Goal: Transaction & Acquisition: Purchase product/service

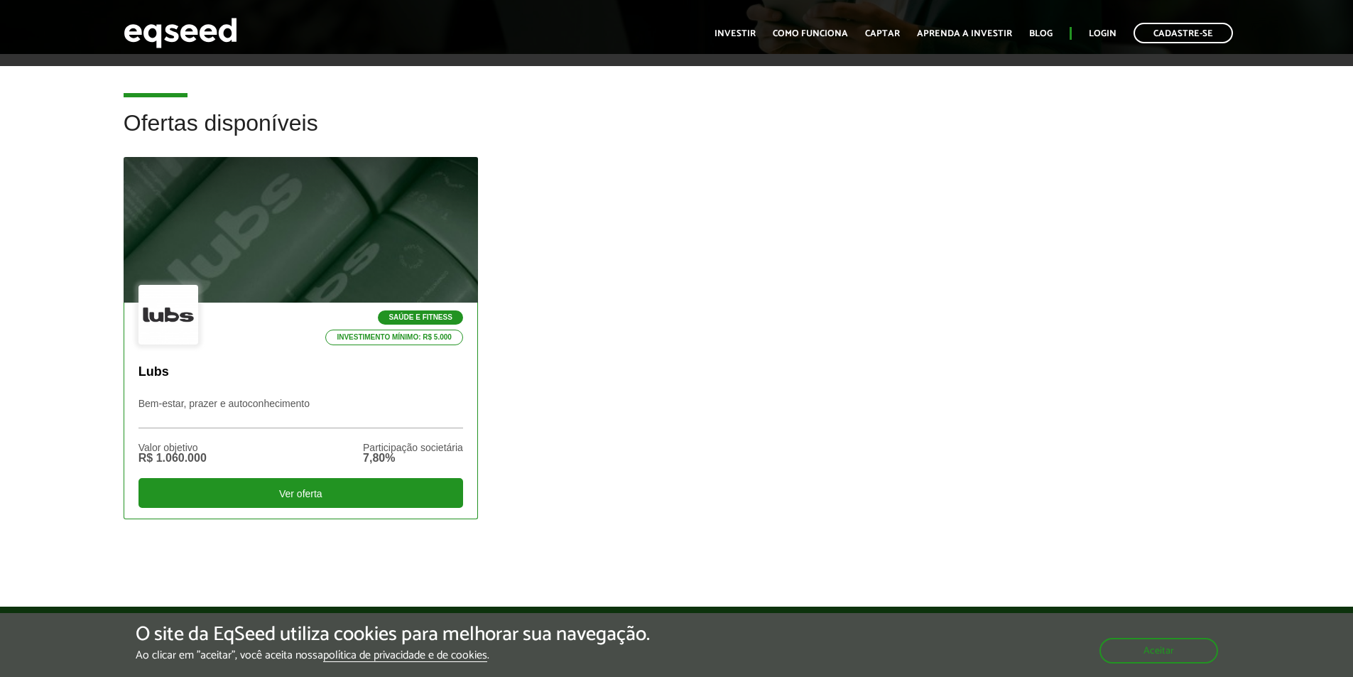
scroll to position [355, 0]
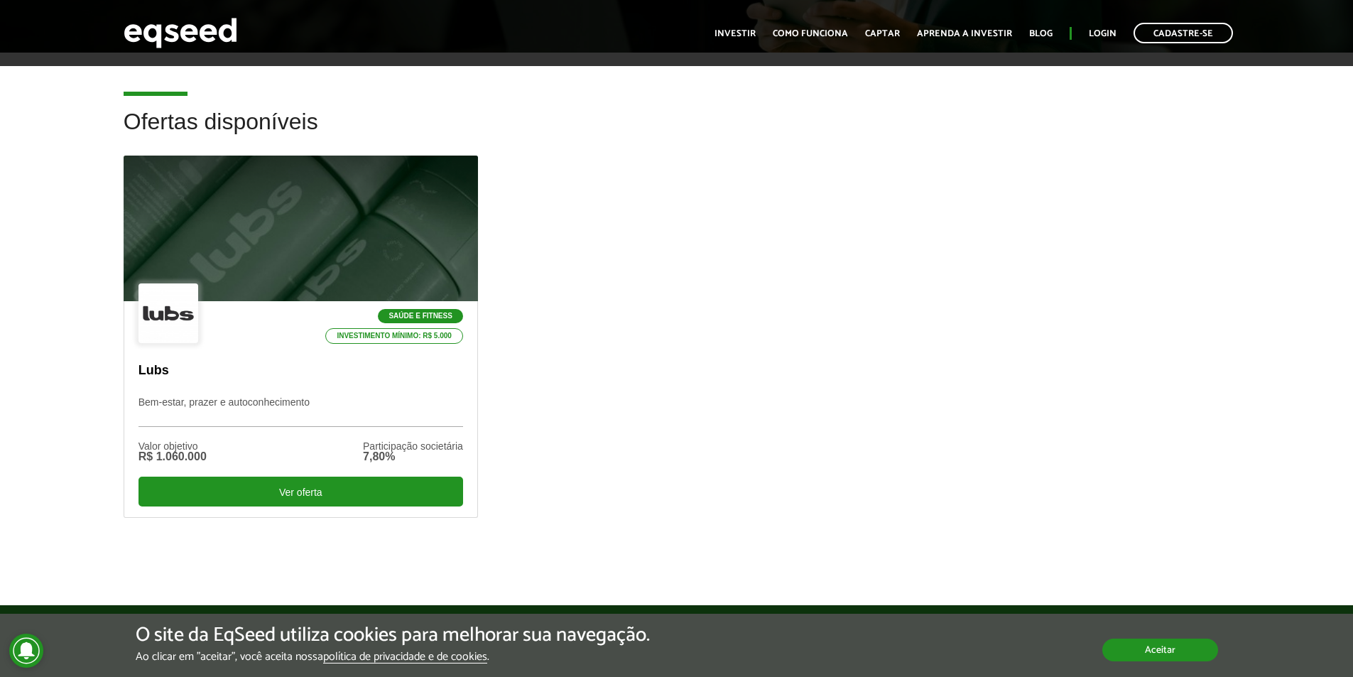
click at [1181, 641] on button "Aceitar" at bounding box center [1160, 649] width 116 height 23
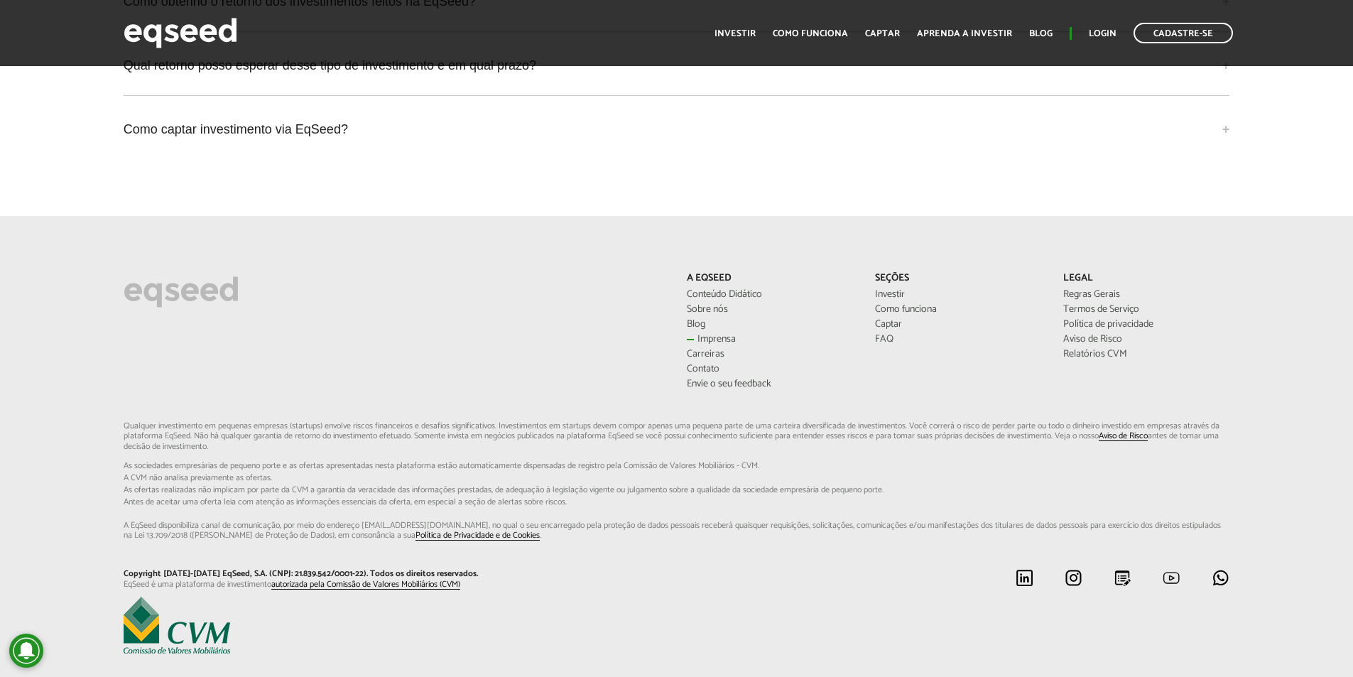
scroll to position [3764, 0]
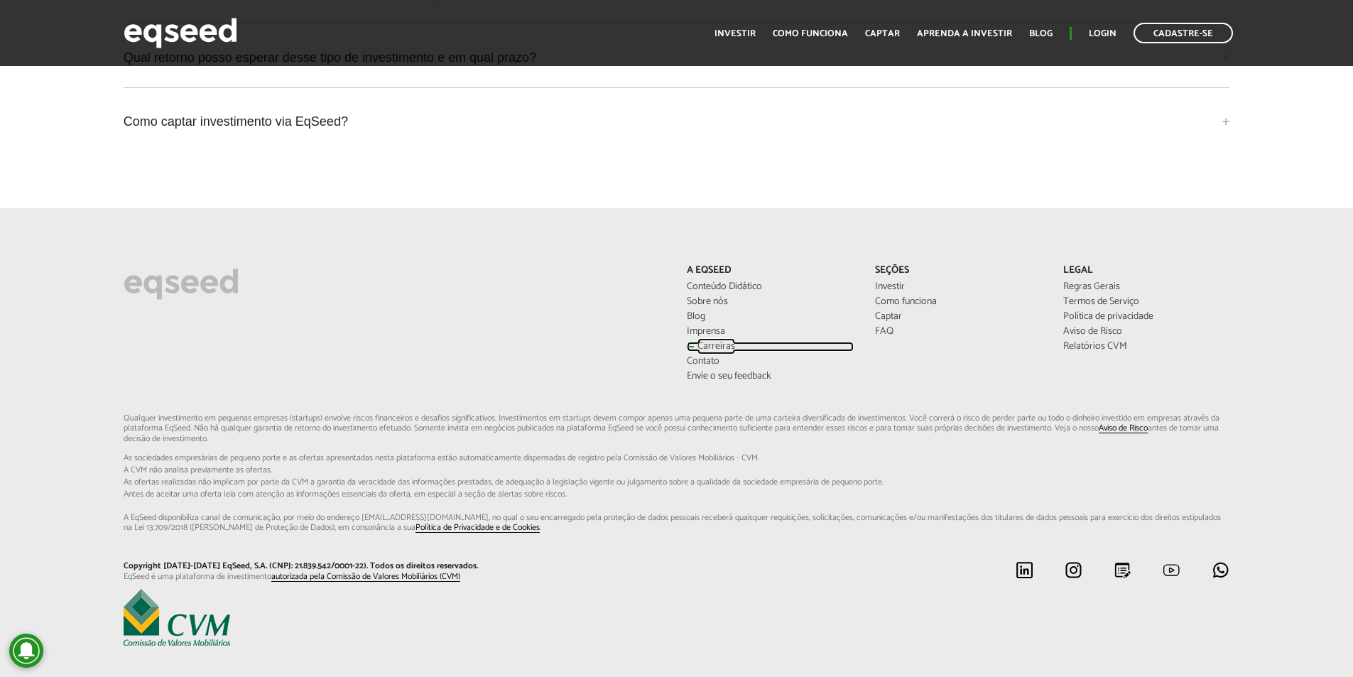
click at [724, 342] on link "Carreiras" at bounding box center [770, 347] width 167 height 10
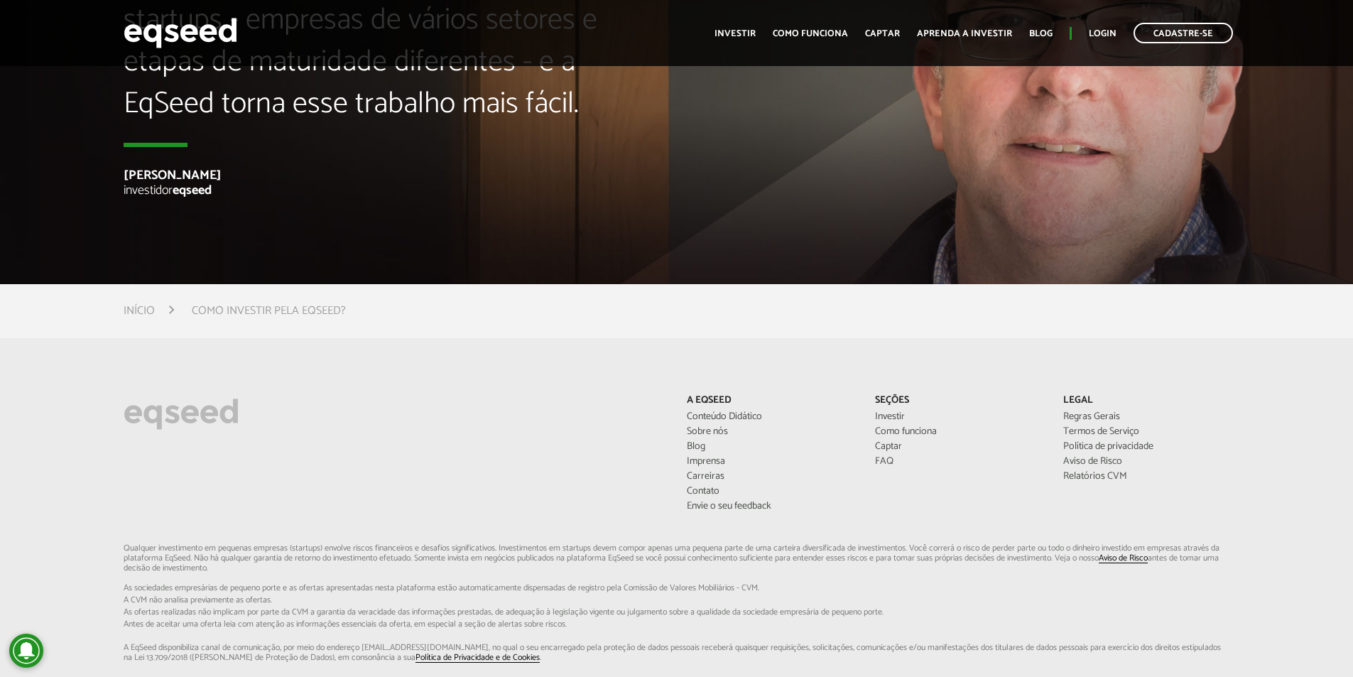
scroll to position [3869, 0]
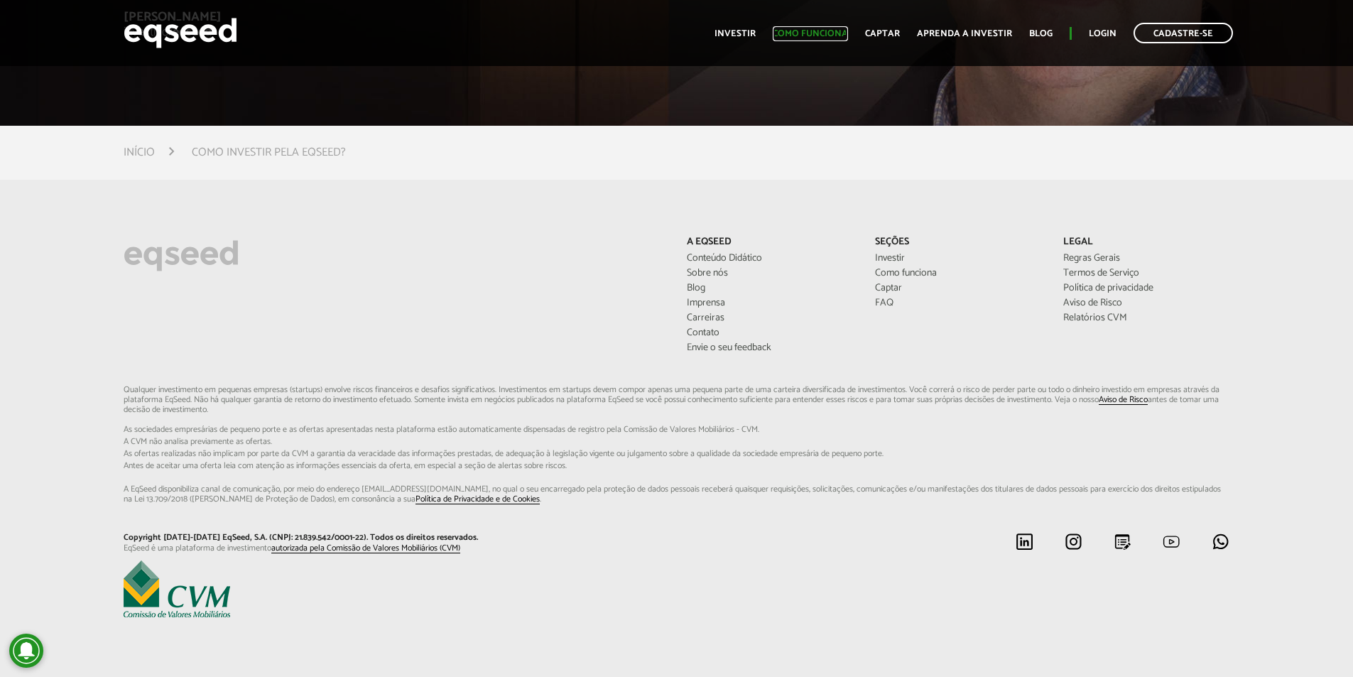
click at [806, 34] on link "Como funciona" at bounding box center [810, 33] width 75 height 9
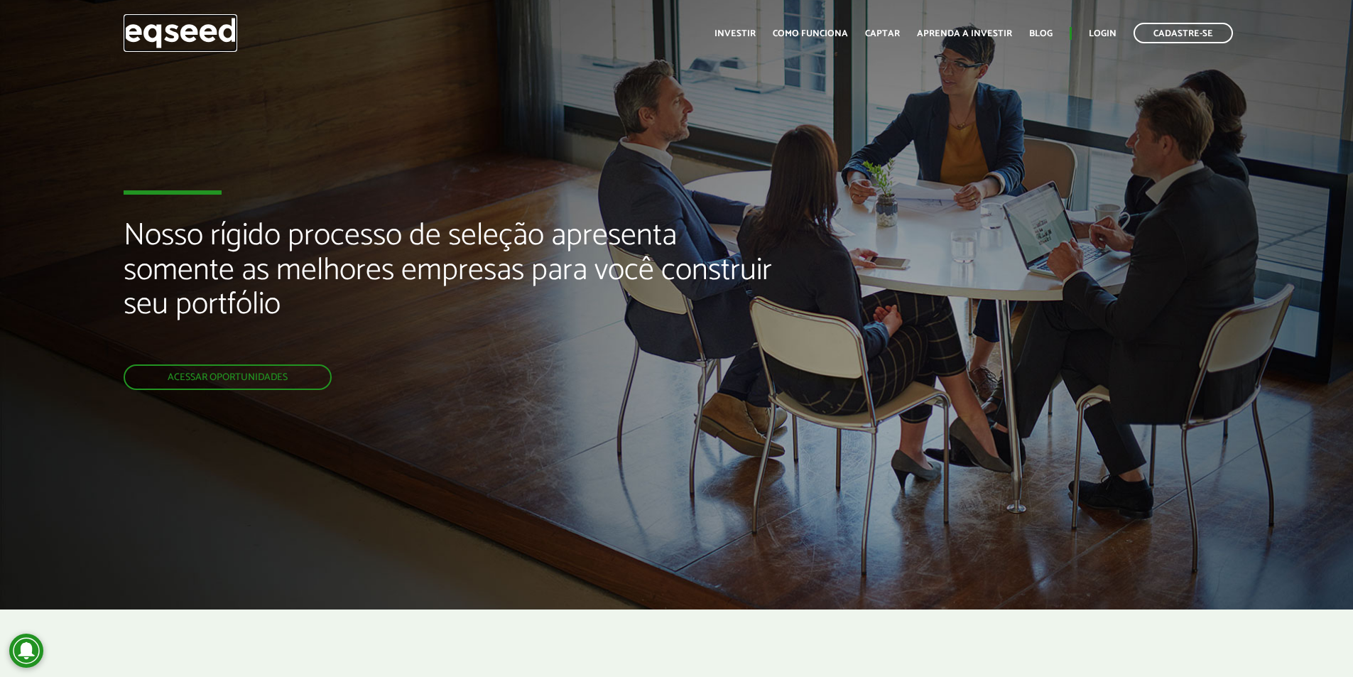
click at [210, 33] on img at bounding box center [181, 33] width 114 height 38
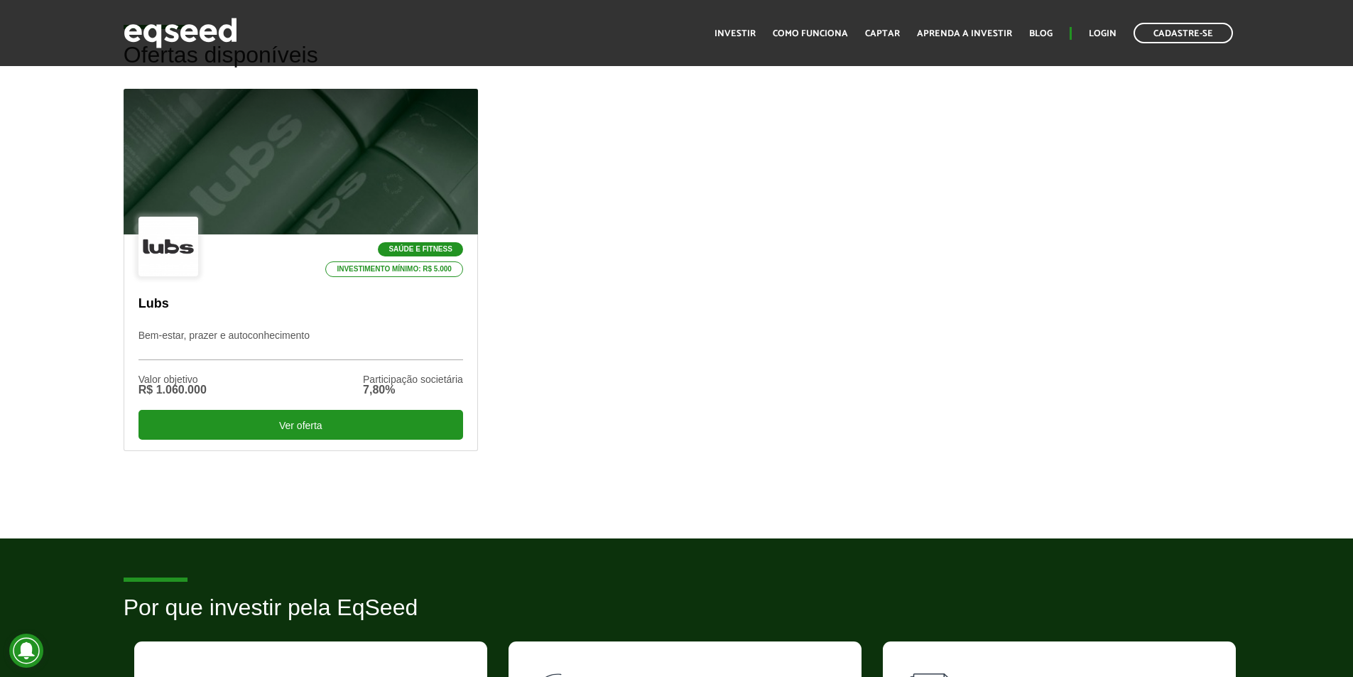
scroll to position [426, 0]
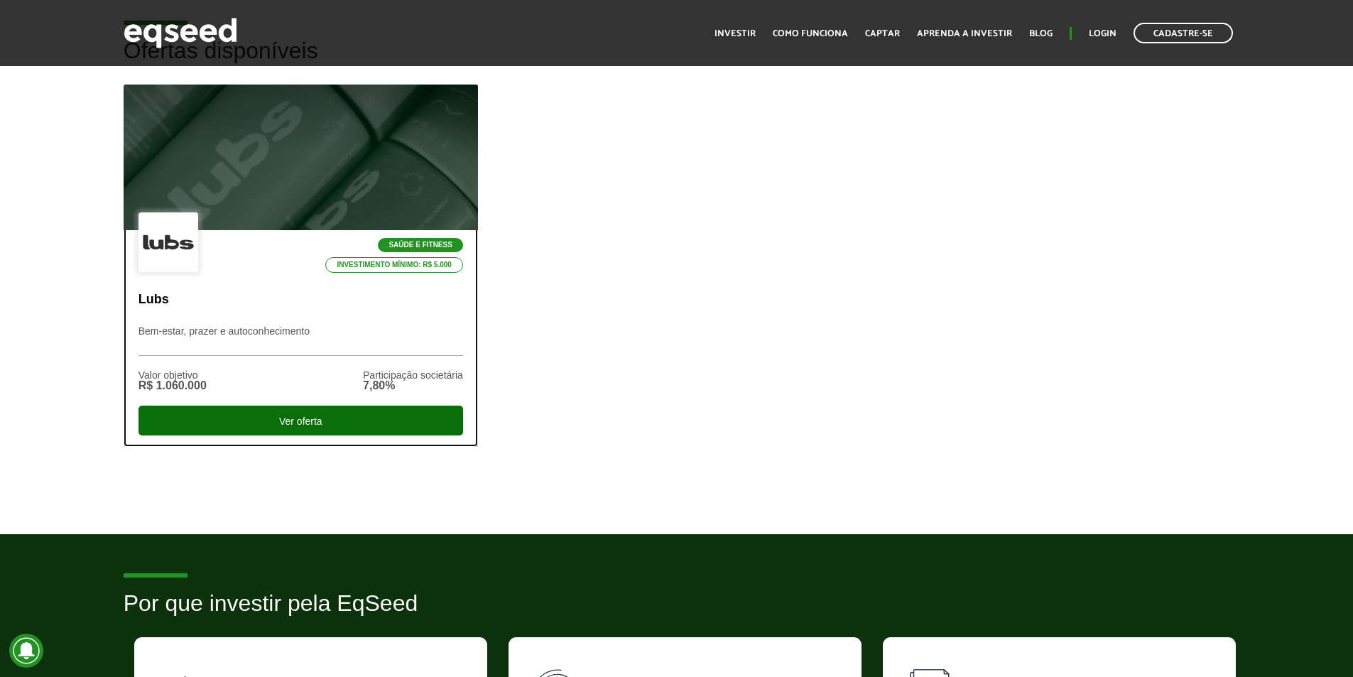
click at [437, 413] on div "Ver oferta" at bounding box center [300, 421] width 325 height 30
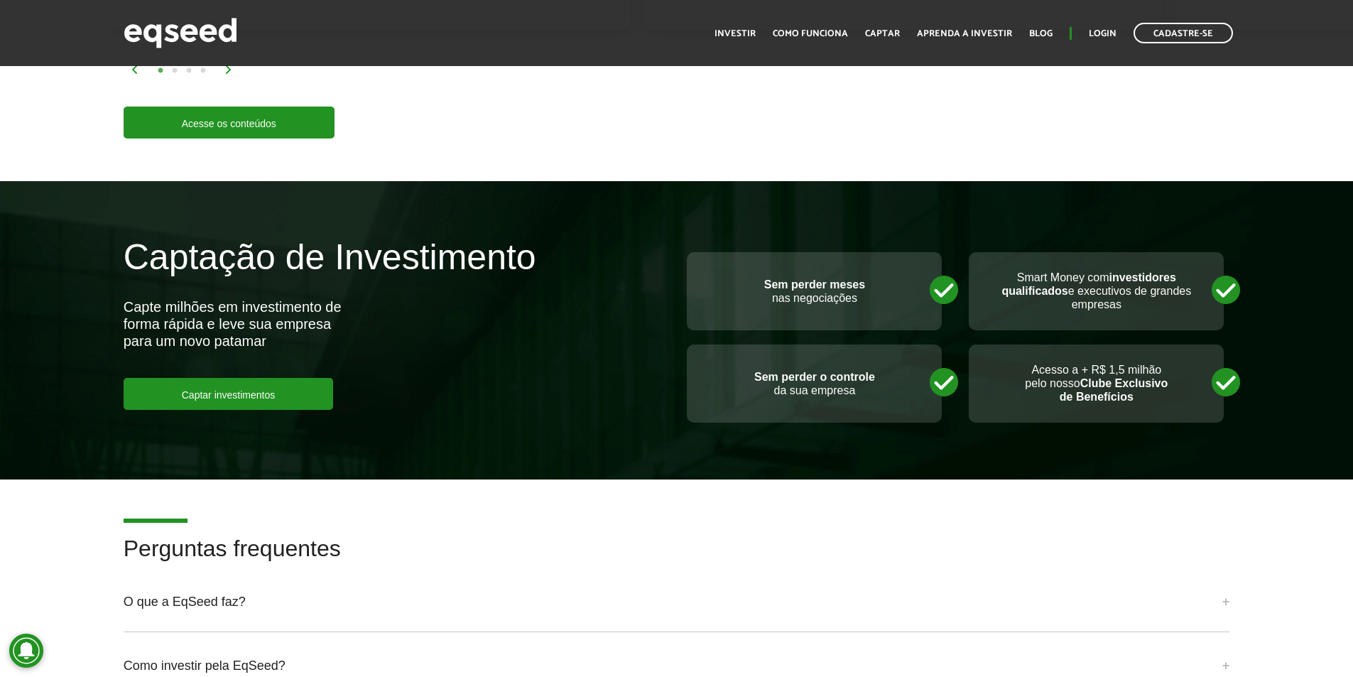
scroll to position [3196, 0]
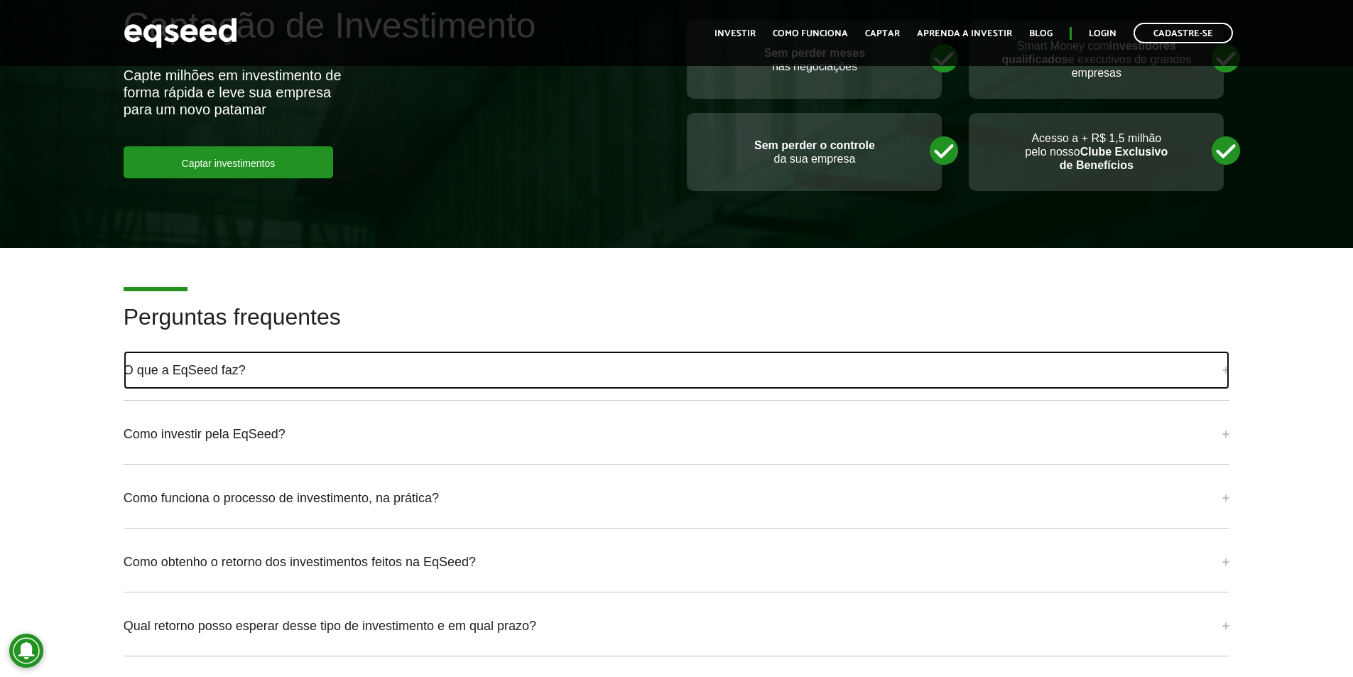
click at [344, 367] on link "O que a EqSeed faz?" at bounding box center [677, 370] width 1107 height 38
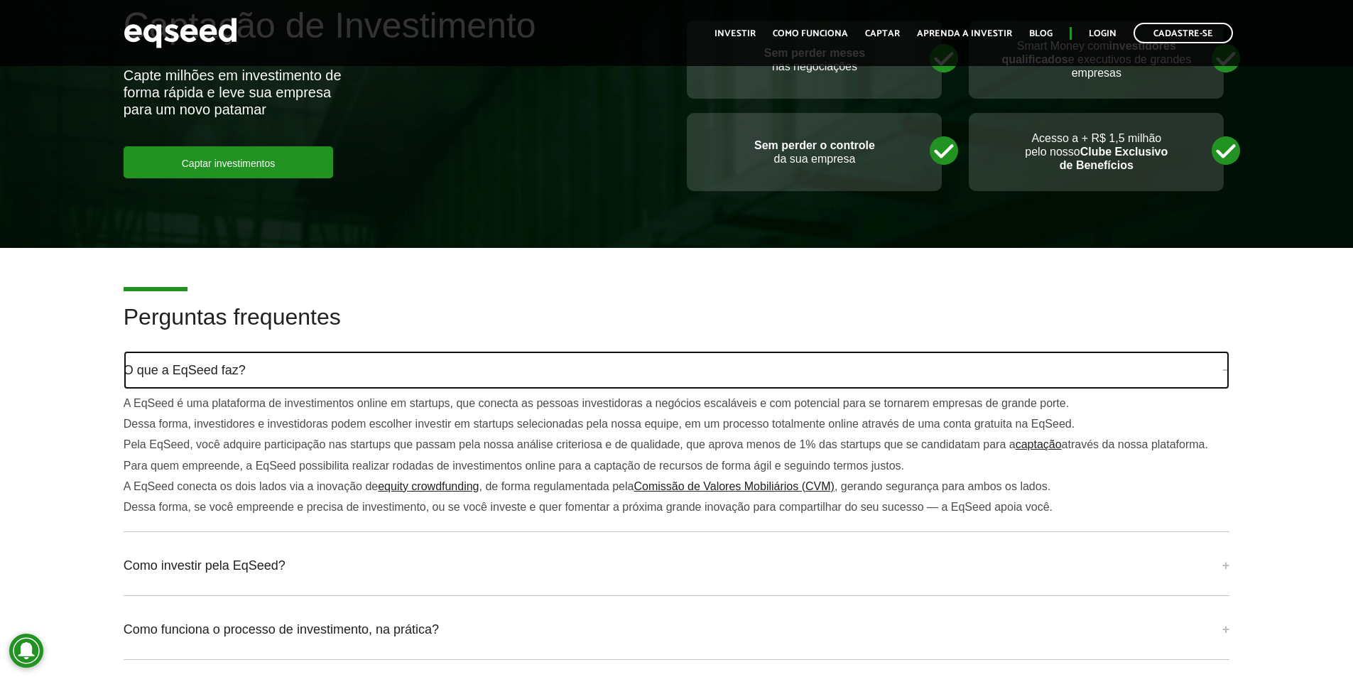
click at [344, 365] on link "O que a EqSeed faz?" at bounding box center [677, 370] width 1107 height 38
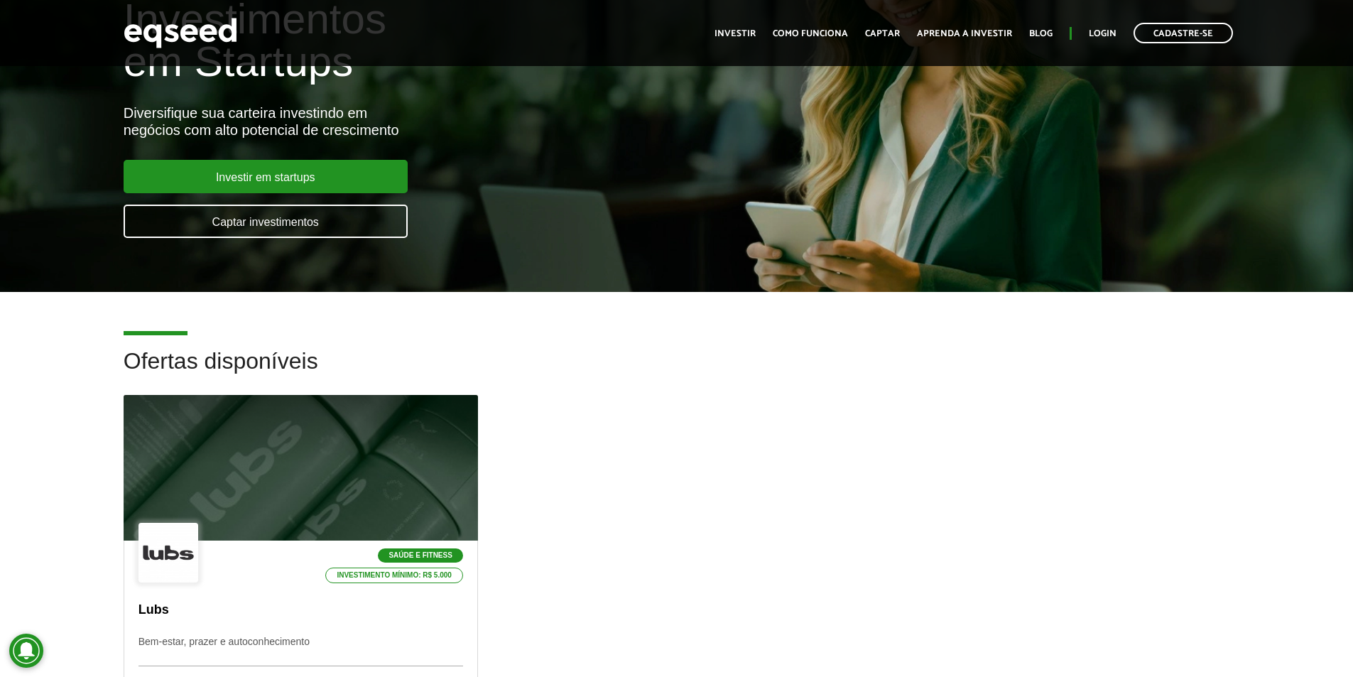
scroll to position [0, 0]
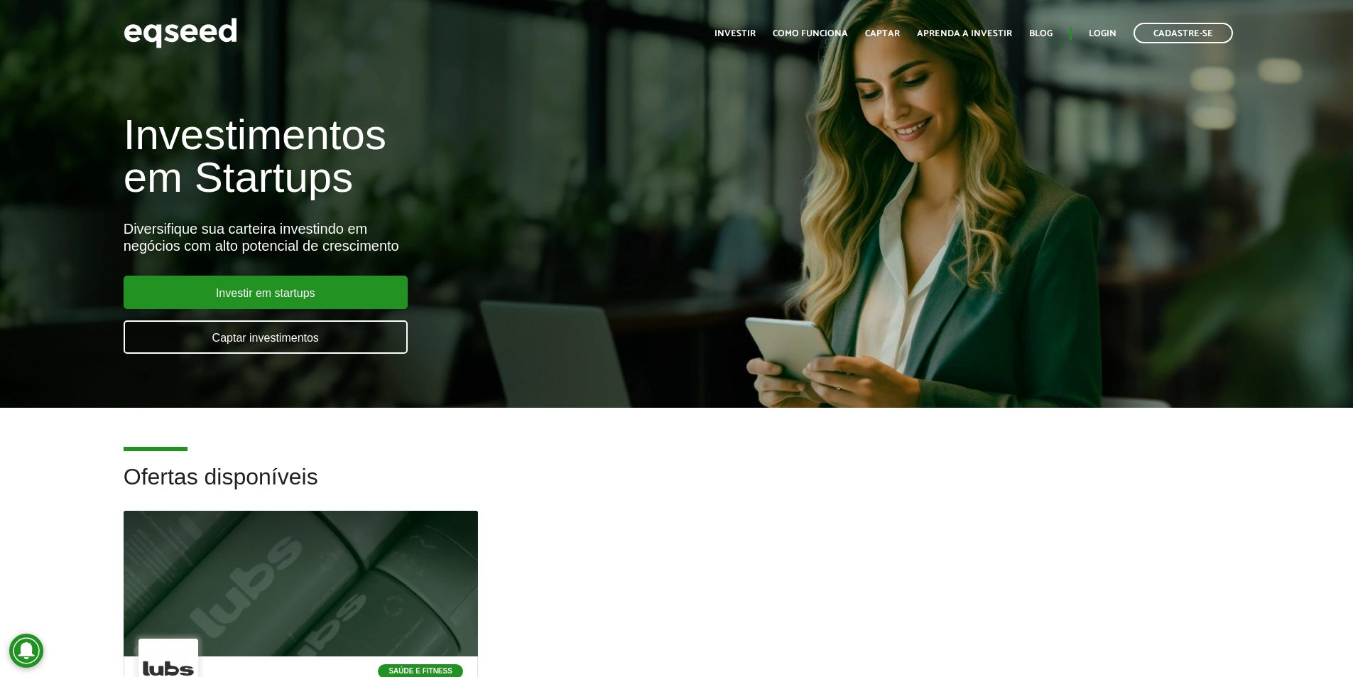
click at [1247, 419] on article "Ofertas disponíveis Saúde e Fitness Investimento mínimo: R$ 5.000 Lubs Bem-esta…" at bounding box center [676, 684] width 1353 height 553
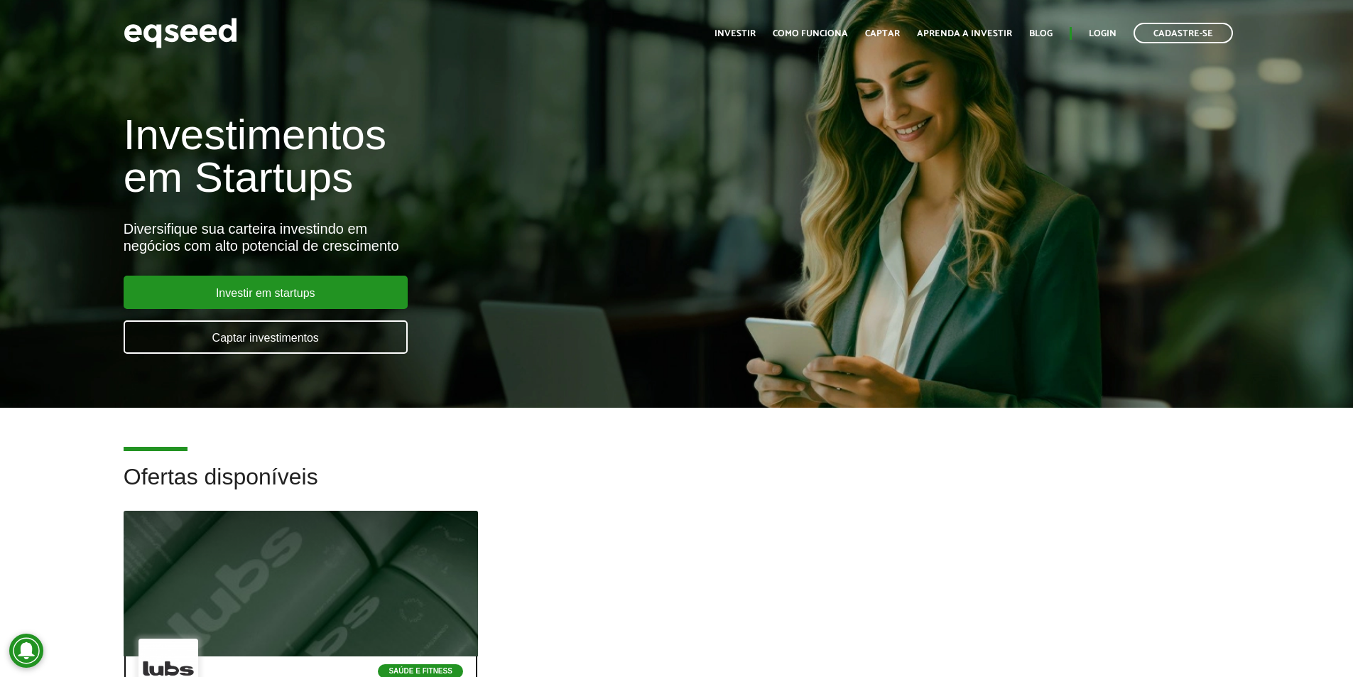
click at [225, 626] on div at bounding box center [300, 583] width 425 height 175
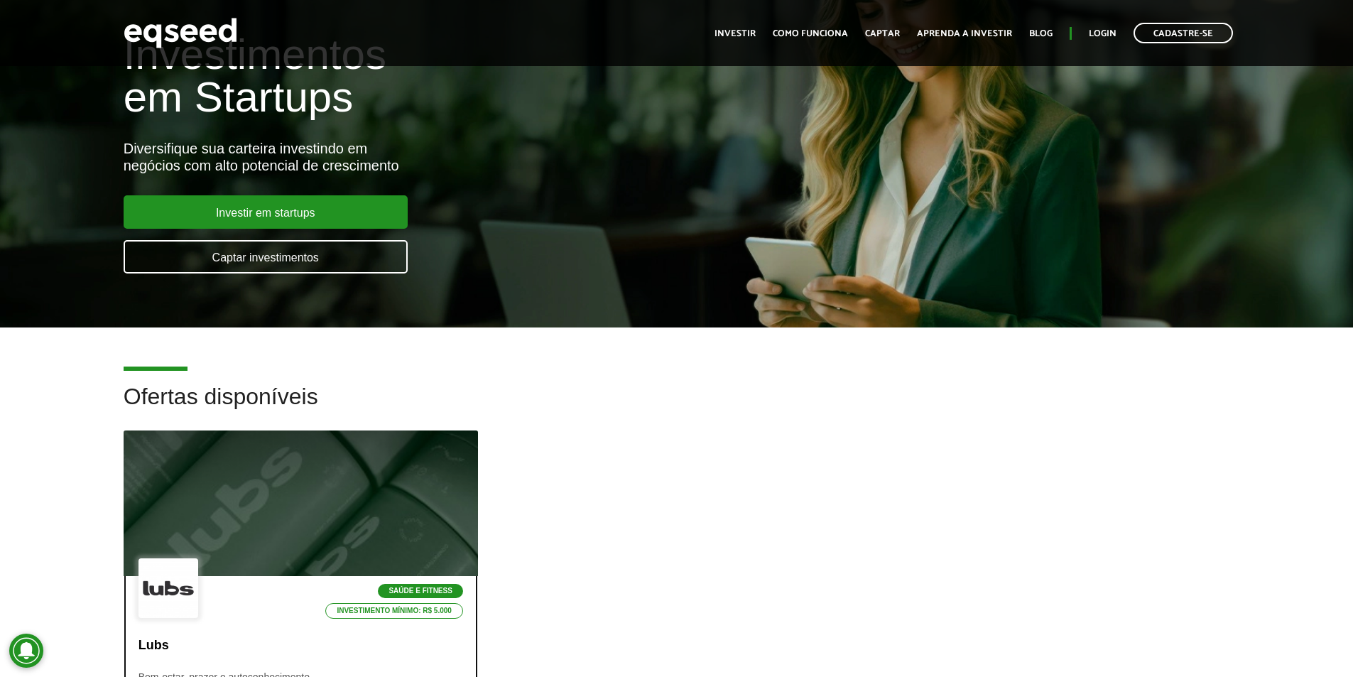
scroll to position [213, 0]
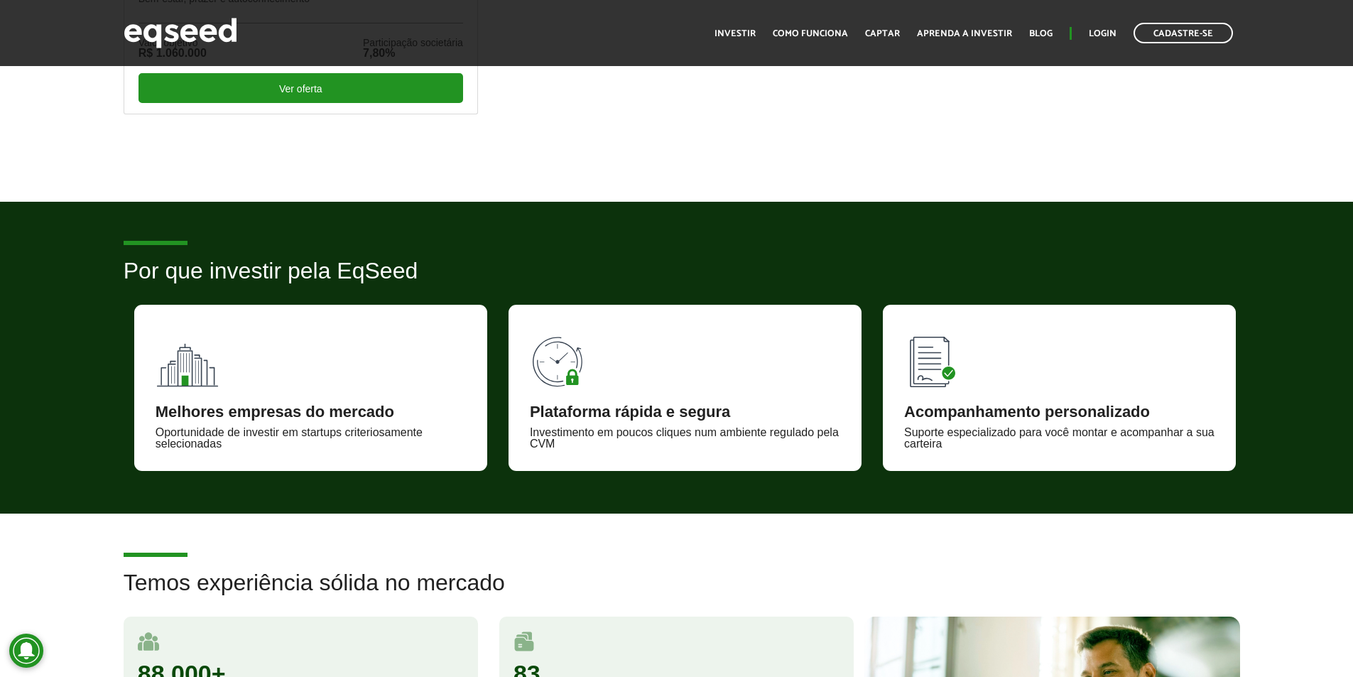
scroll to position [923, 0]
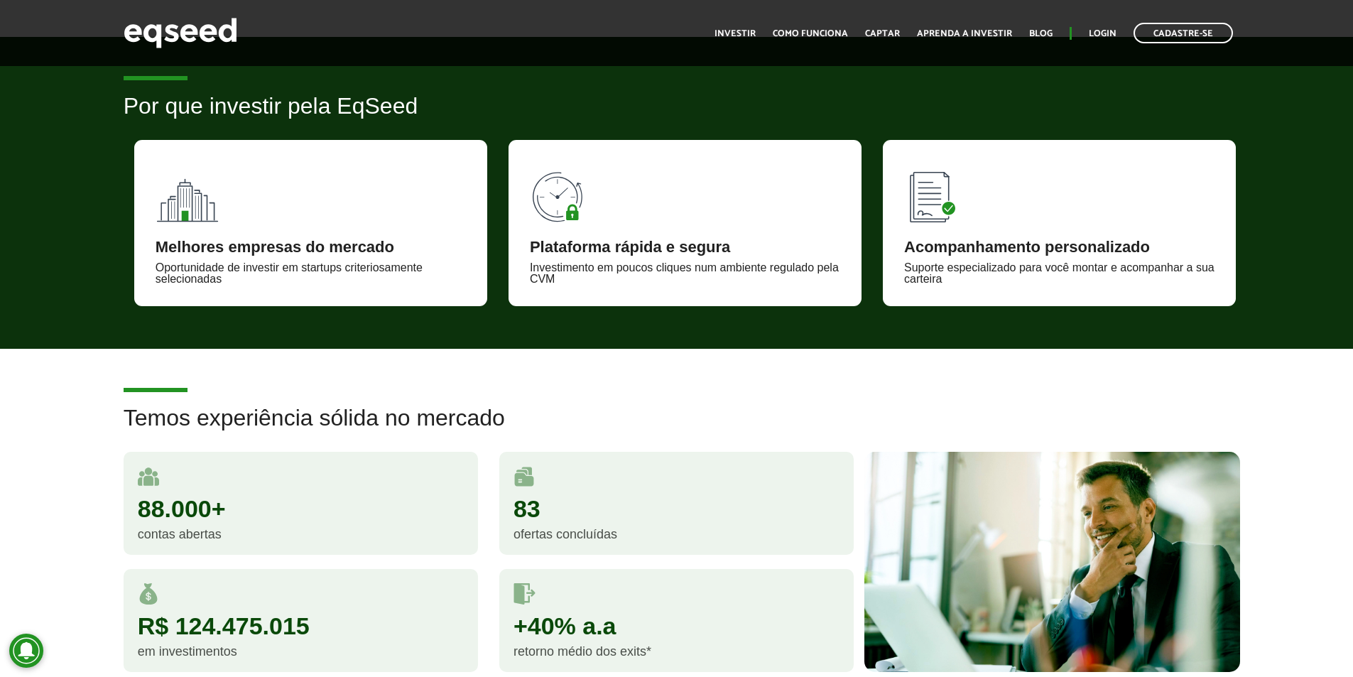
click at [556, 212] on img at bounding box center [562, 193] width 64 height 64
click at [875, 205] on div "Acompanhamento personalizado Suporte especializado para você montar e acompanha…" at bounding box center [1059, 223] width 374 height 166
click at [918, 205] on img at bounding box center [936, 193] width 64 height 64
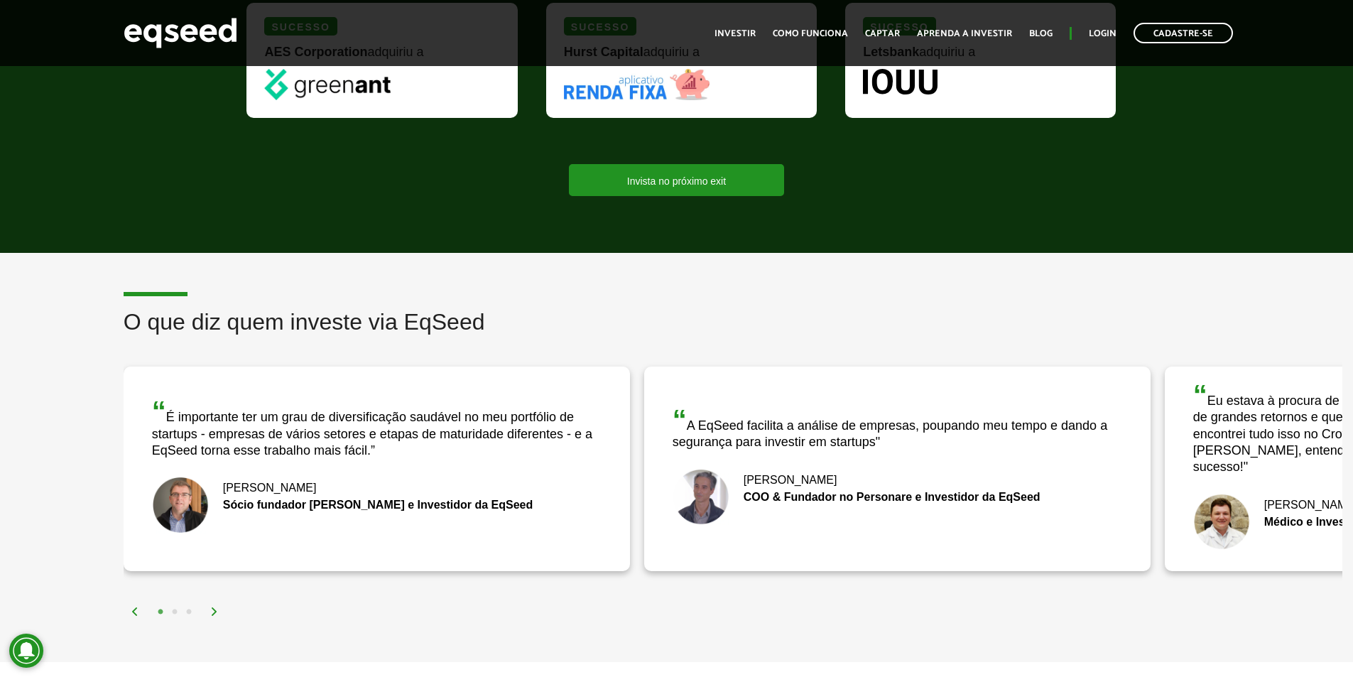
scroll to position [2060, 0]
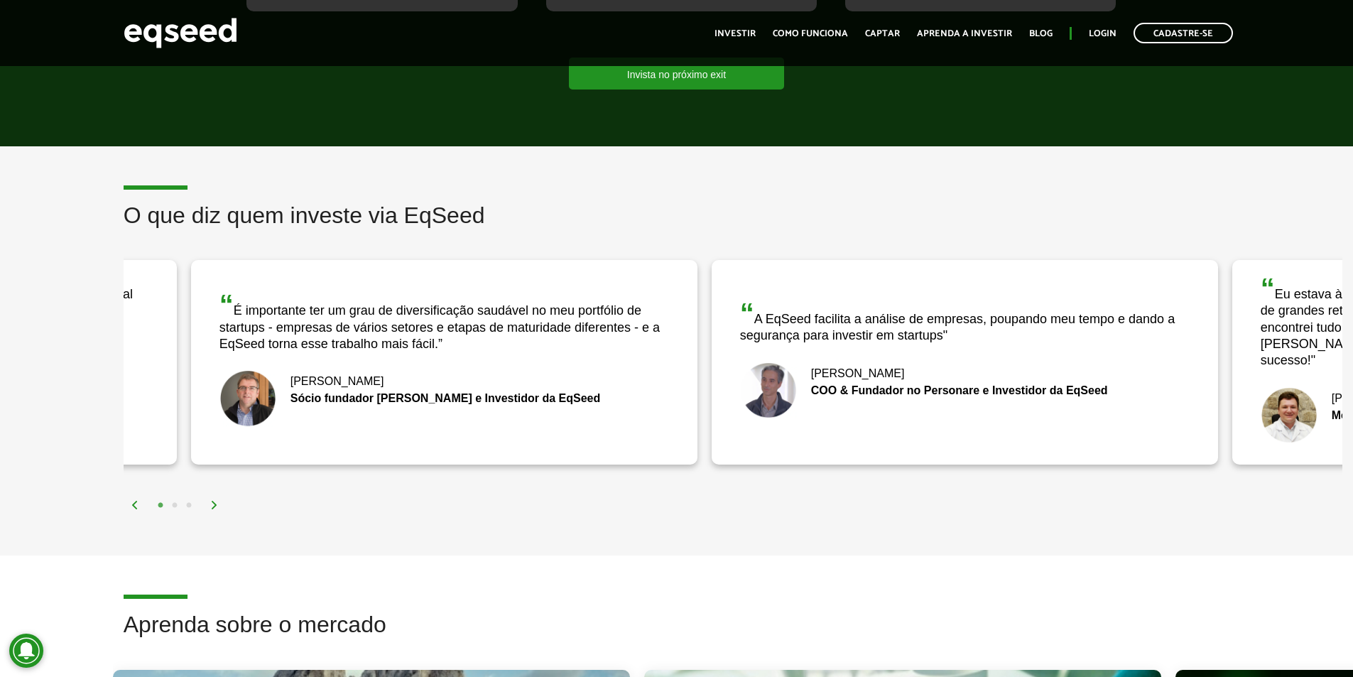
drag, startPoint x: 504, startPoint y: 342, endPoint x: 569, endPoint y: 345, distance: 64.7
click at [569, 345] on div "“ É importante ter um grau de diversificação saudável no meu portfólio de start…" at bounding box center [444, 362] width 506 height 205
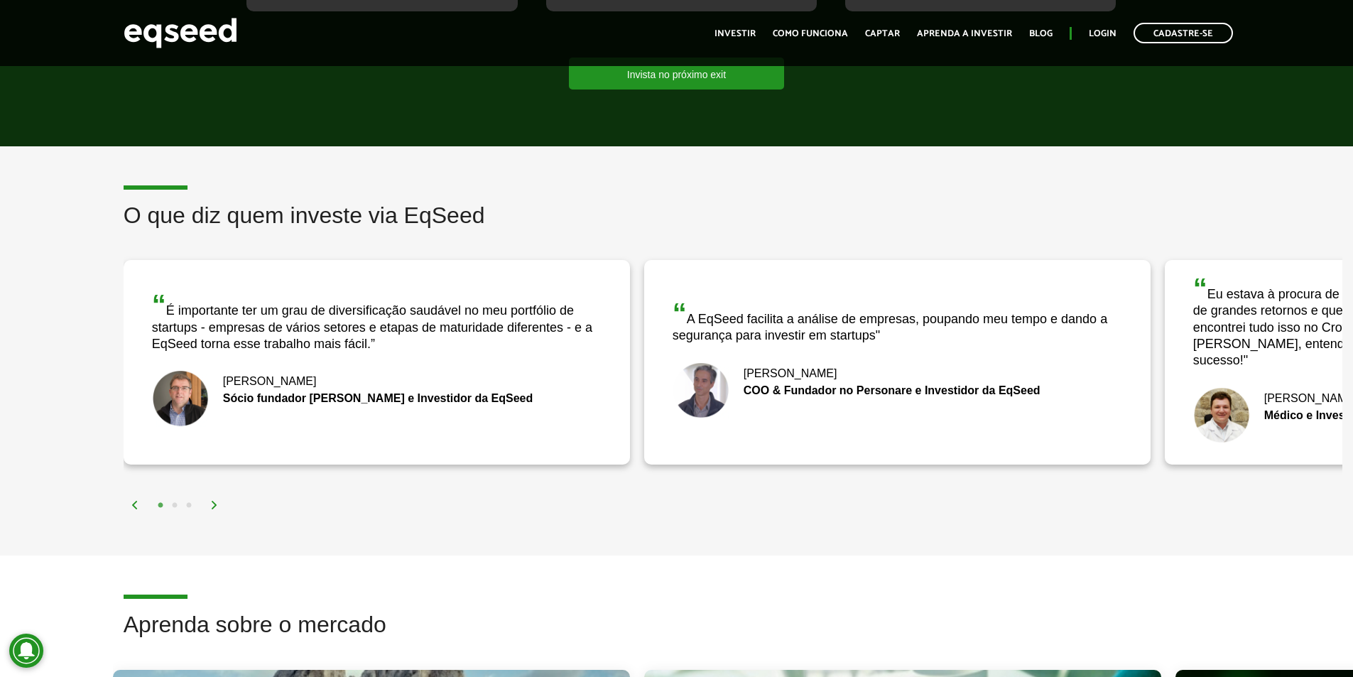
click at [707, 362] on img at bounding box center [701, 390] width 57 height 57
drag, startPoint x: 692, startPoint y: 361, endPoint x: 239, endPoint y: 406, distance: 456.0
click at [239, 406] on div "“ A EqSeed facilita a análise de empresas, poupando meu tempo e dando a seguran…" at bounding box center [1164, 362] width 4165 height 227
click at [489, 377] on div "Nick Johnston" at bounding box center [377, 381] width 450 height 11
drag, startPoint x: 533, startPoint y: 369, endPoint x: 861, endPoint y: 348, distance: 328.8
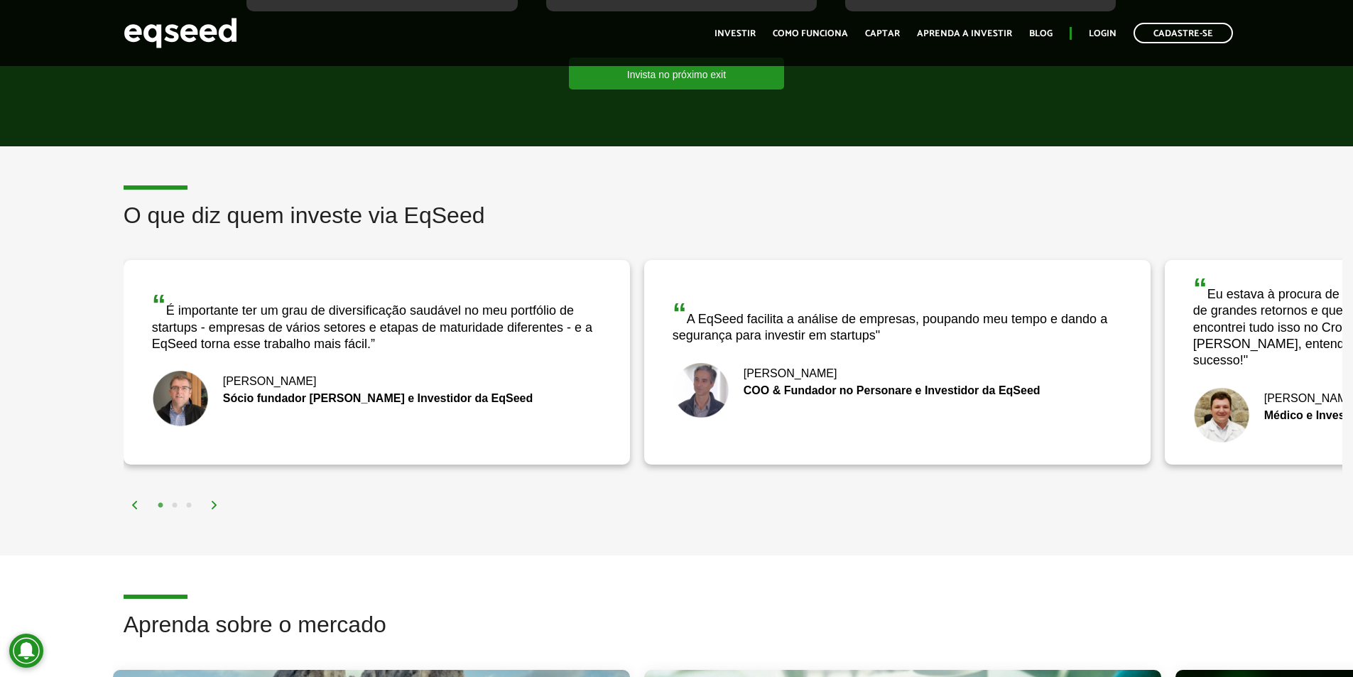
click at [859, 348] on div "“ A EqSeed facilita a análise de empresas, poupando meu tempo e dando a seguran…" at bounding box center [1164, 362] width 4165 height 227
click at [861, 348] on div "“ A EqSeed facilita a análise de empresas, poupando meu tempo e dando a seguran…" at bounding box center [897, 362] width 506 height 205
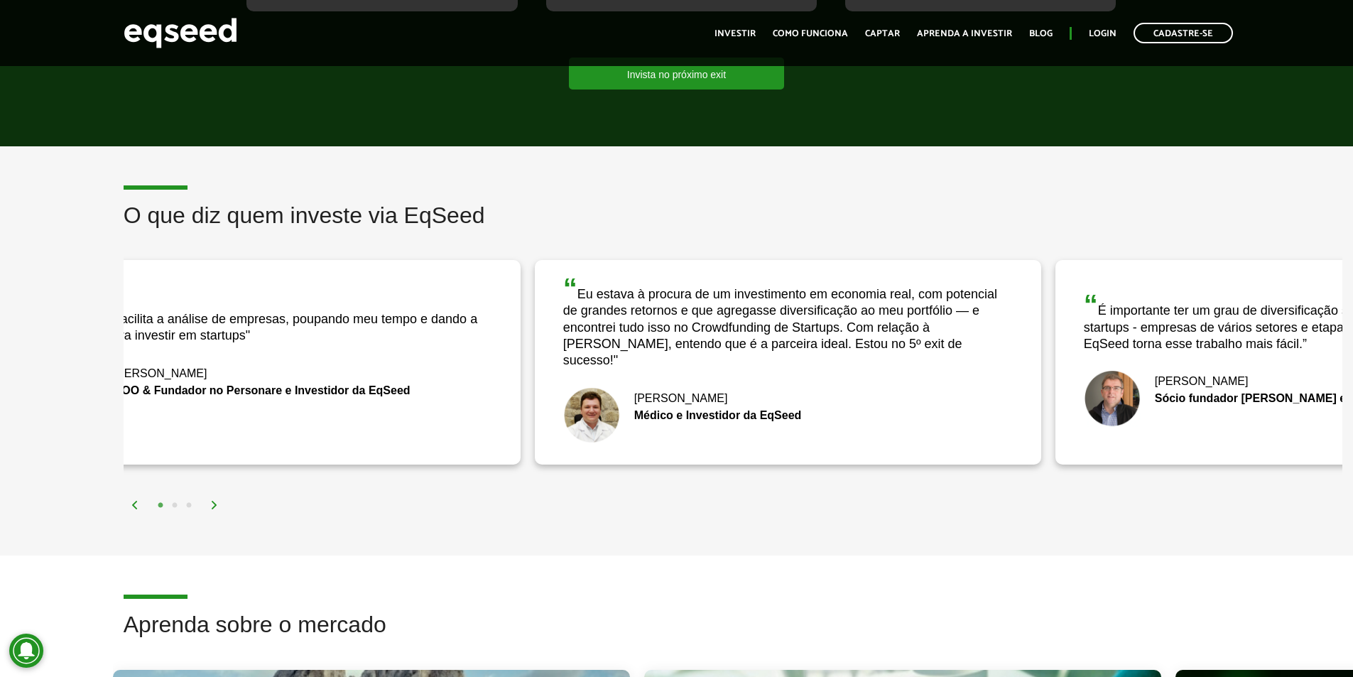
drag, startPoint x: 861, startPoint y: 348, endPoint x: 216, endPoint y: 368, distance: 645.9
click at [216, 368] on div "“ A EqSeed facilita a análise de empresas, poupando meu tempo e dando a seguran…" at bounding box center [267, 362] width 506 height 205
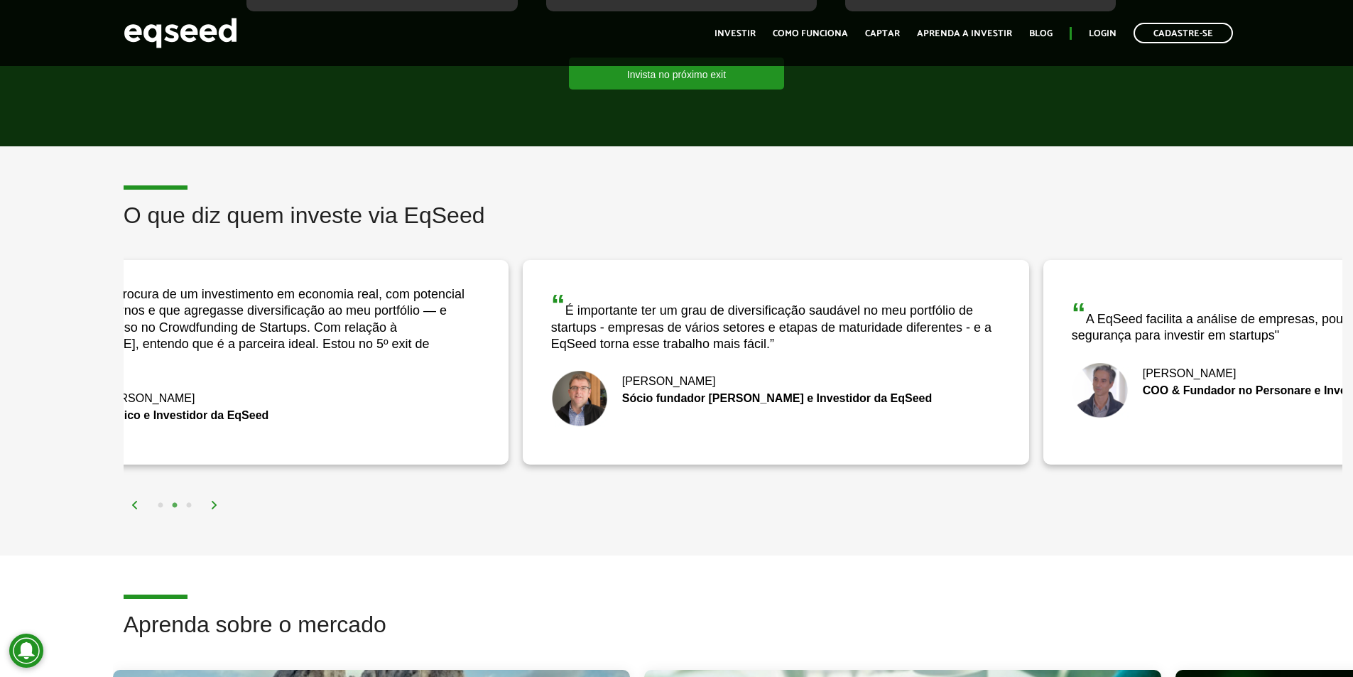
drag, startPoint x: 803, startPoint y: 393, endPoint x: 275, endPoint y: 401, distance: 528.5
click at [166, 404] on div "Fernando De Marco Médico e Investidor da EqSeed" at bounding box center [256, 415] width 450 height 57
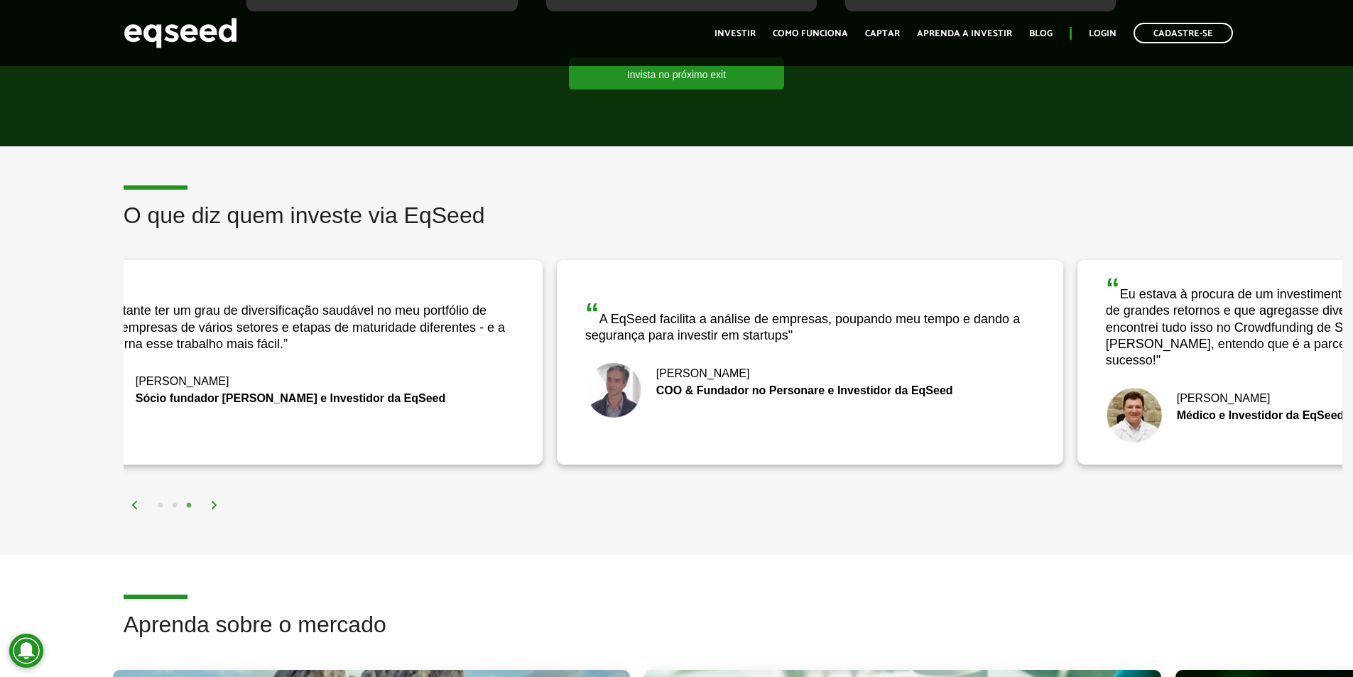
drag, startPoint x: 829, startPoint y: 371, endPoint x: 271, endPoint y: 366, distance: 558.2
click at [296, 364] on div "“ É importante ter um grau de diversificação saudável no meu portfólio de start…" at bounding box center [289, 362] width 506 height 205
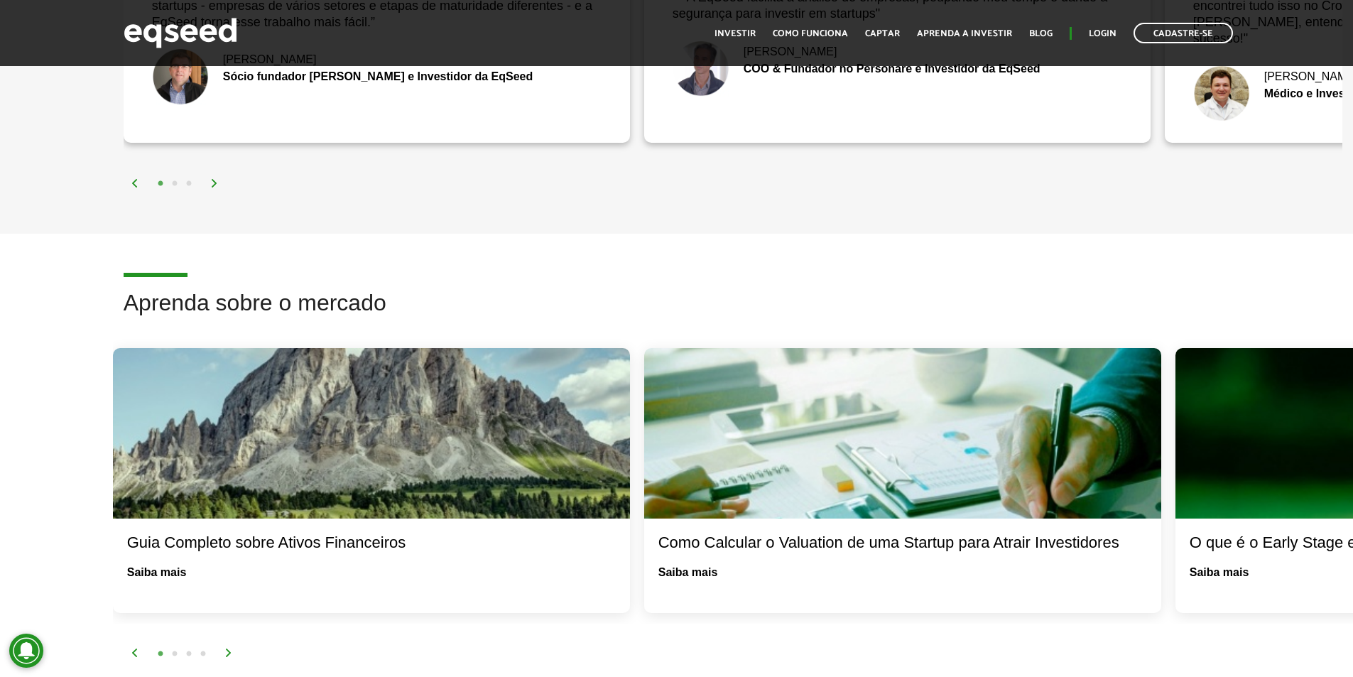
scroll to position [2486, 0]
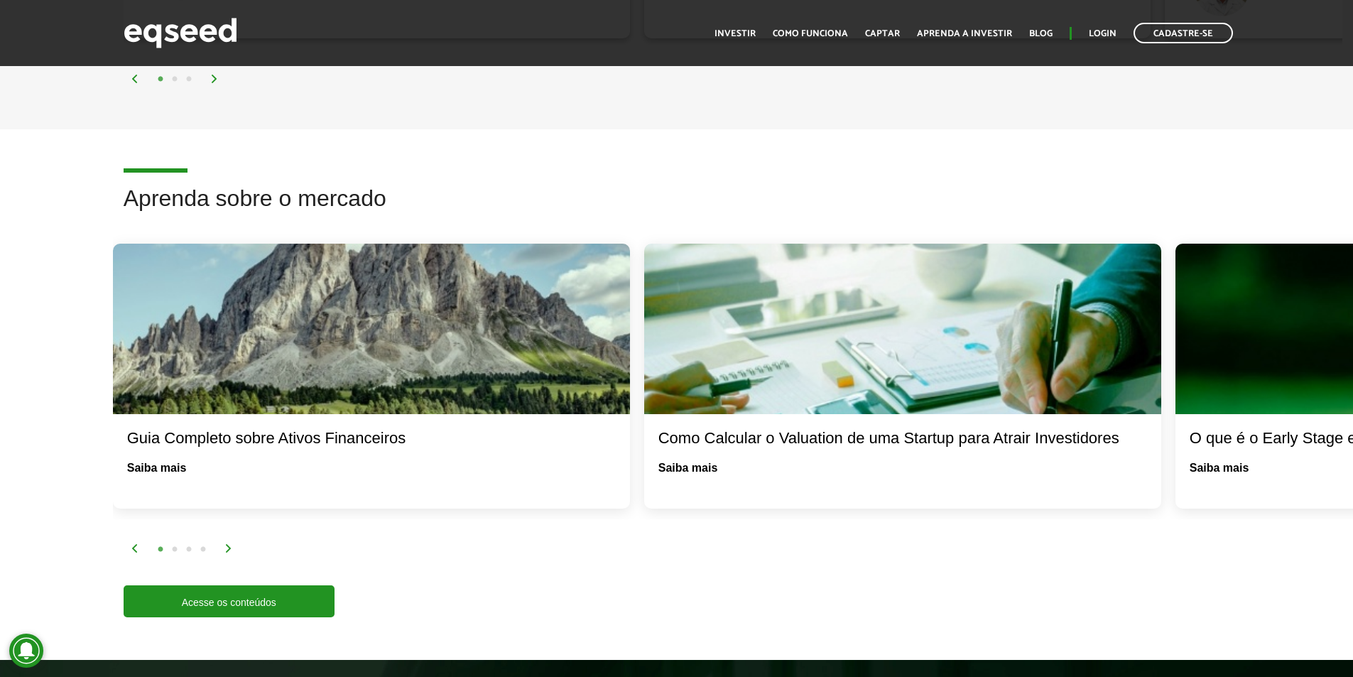
click at [489, 347] on div at bounding box center [371, 329] width 517 height 170
drag, startPoint x: 317, startPoint y: 363, endPoint x: 253, endPoint y: 367, distance: 64.1
click at [253, 367] on div at bounding box center [371, 329] width 517 height 170
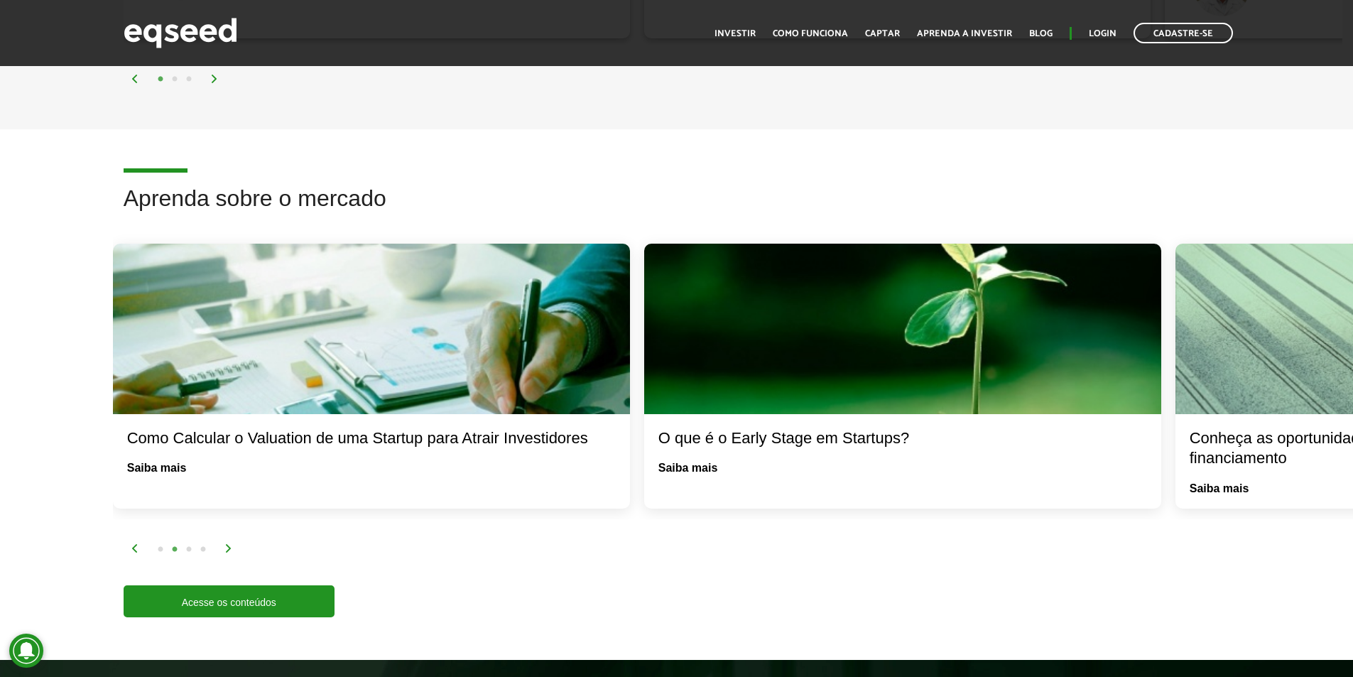
drag, startPoint x: 780, startPoint y: 384, endPoint x: 0, endPoint y: 420, distance: 780.7
click at [0, 420] on div "Aprenda sobre o mercado O que é o Early Stage em Startups? Saiba mais Conheça a…" at bounding box center [676, 401] width 1353 height 430
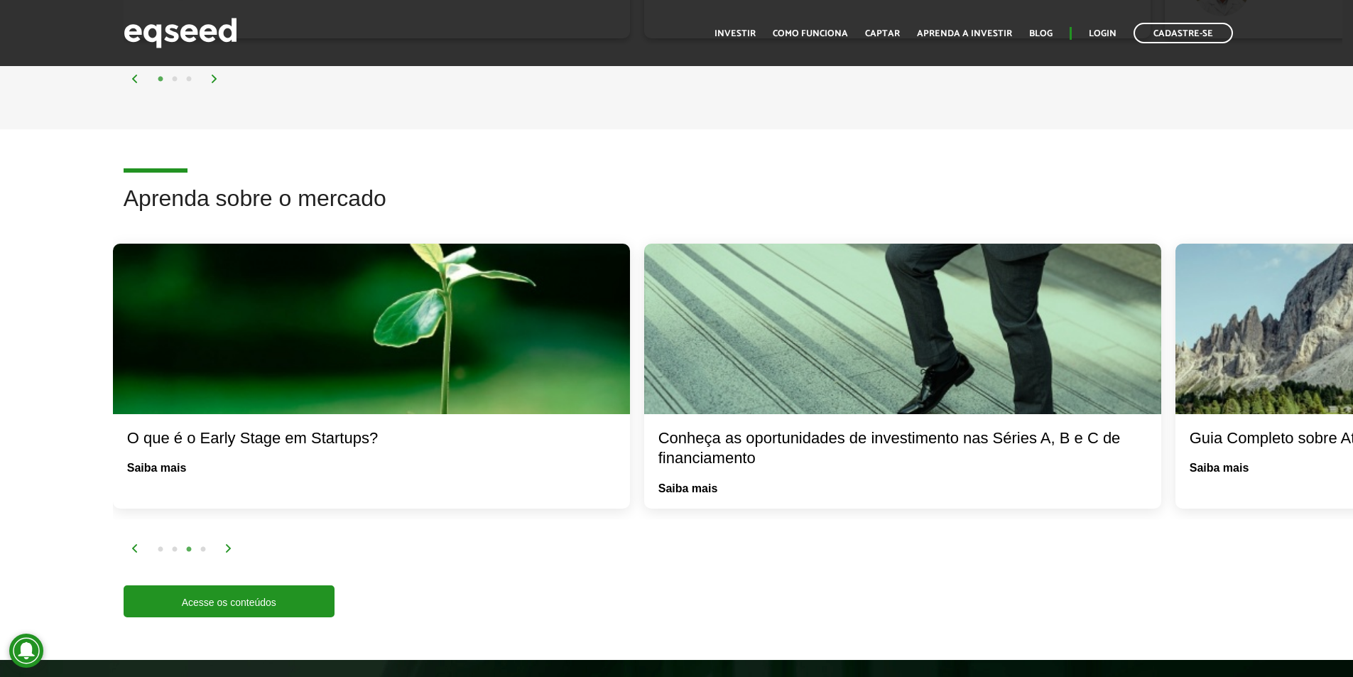
drag, startPoint x: 1095, startPoint y: 364, endPoint x: 78, endPoint y: 360, distance: 1017.0
click at [78, 360] on div "Aprenda sobre o mercado O que é o Early Stage em Startups? Saiba mais Conheça a…" at bounding box center [676, 401] width 1353 height 430
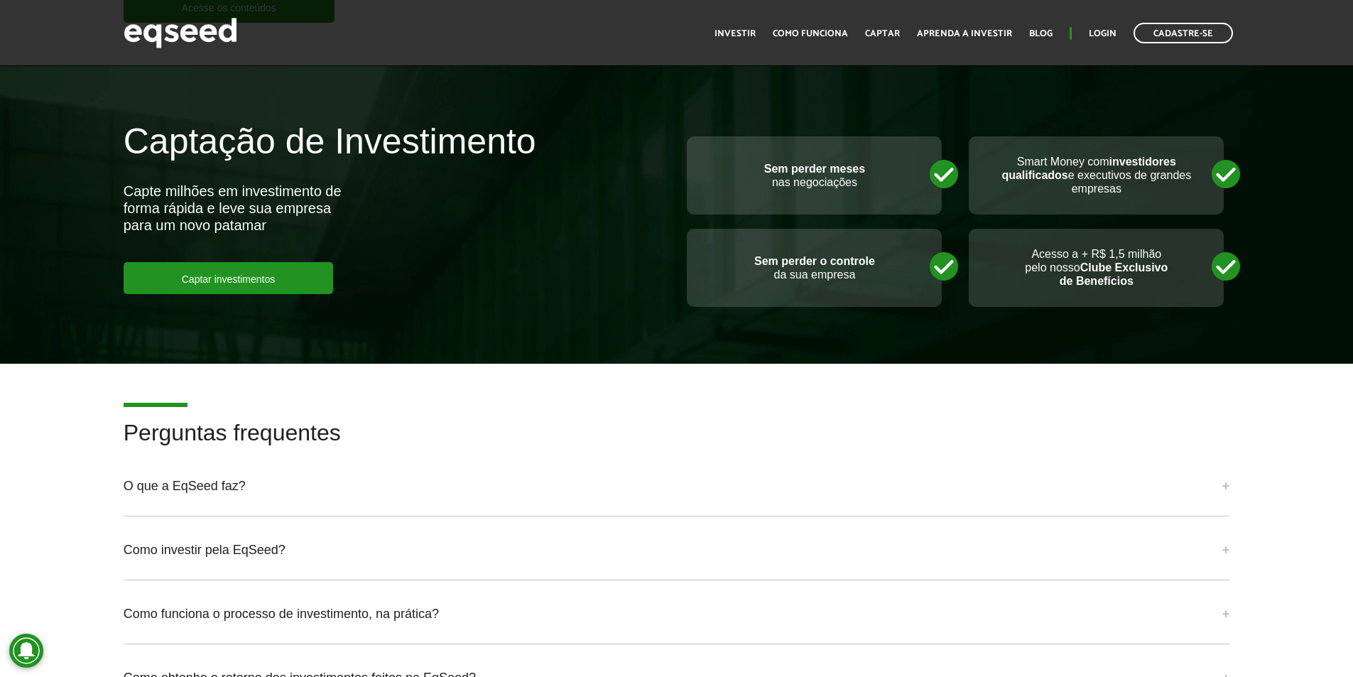
scroll to position [3267, 0]
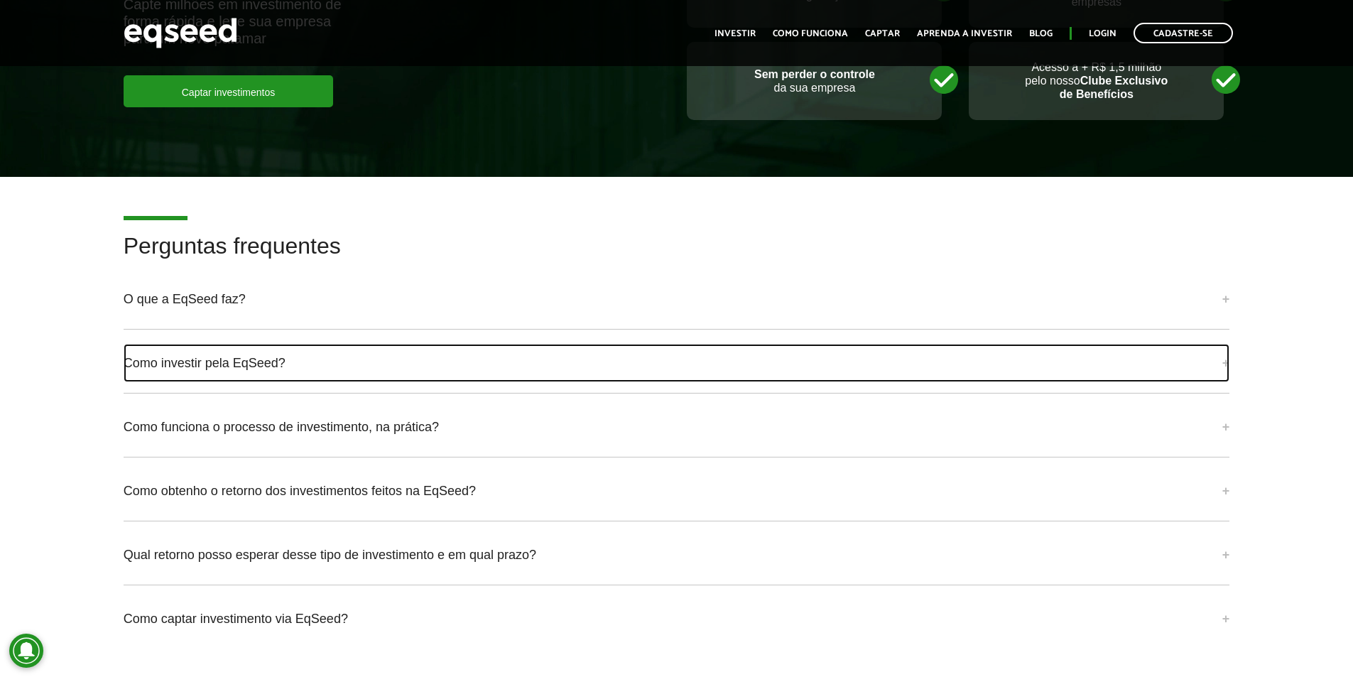
click at [242, 358] on link "Como investir pela EqSeed?" at bounding box center [677, 363] width 1107 height 38
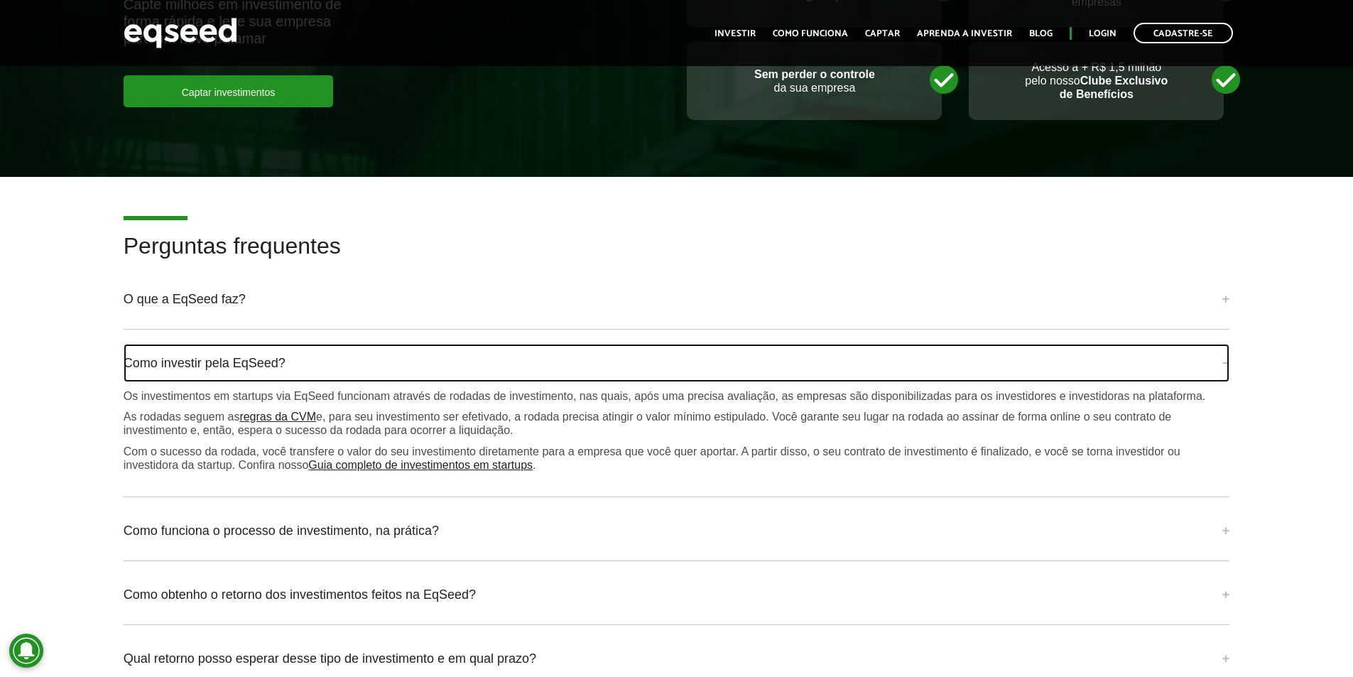
click at [242, 358] on link "Como investir pela EqSeed?" at bounding box center [677, 363] width 1107 height 38
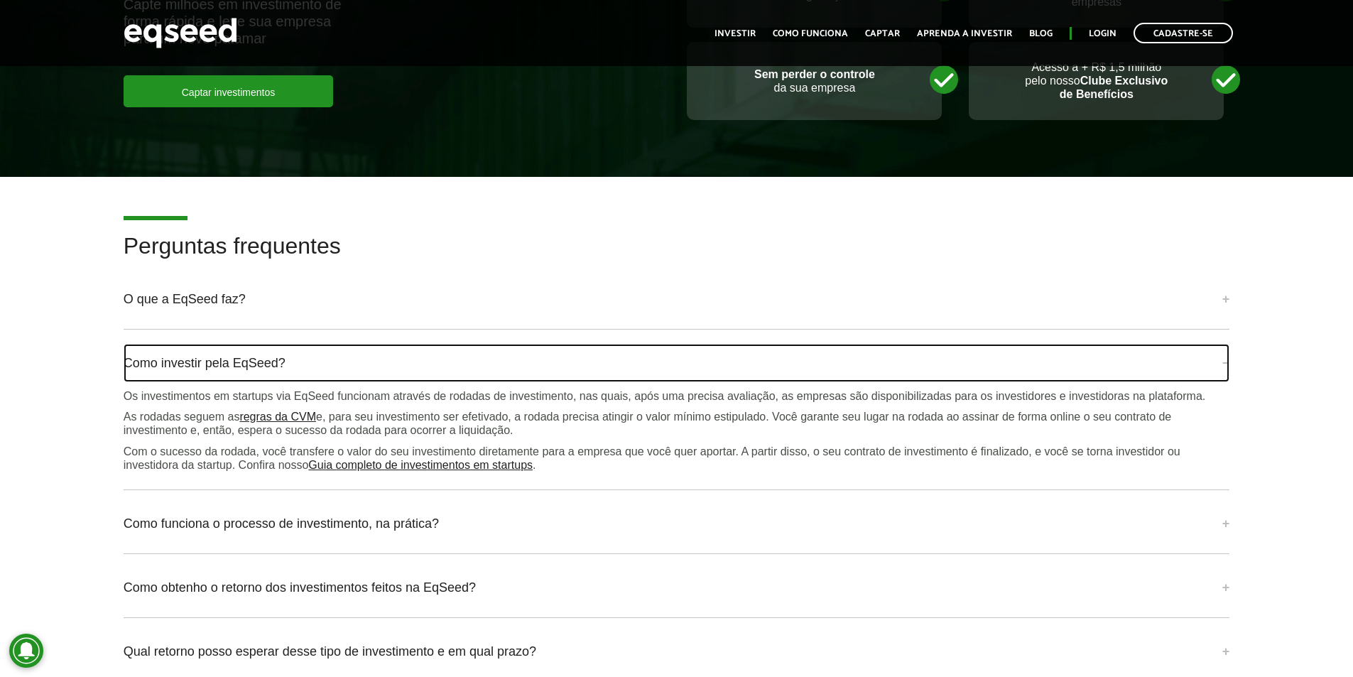
click at [242, 356] on link "Como investir pela EqSeed?" at bounding box center [677, 363] width 1107 height 38
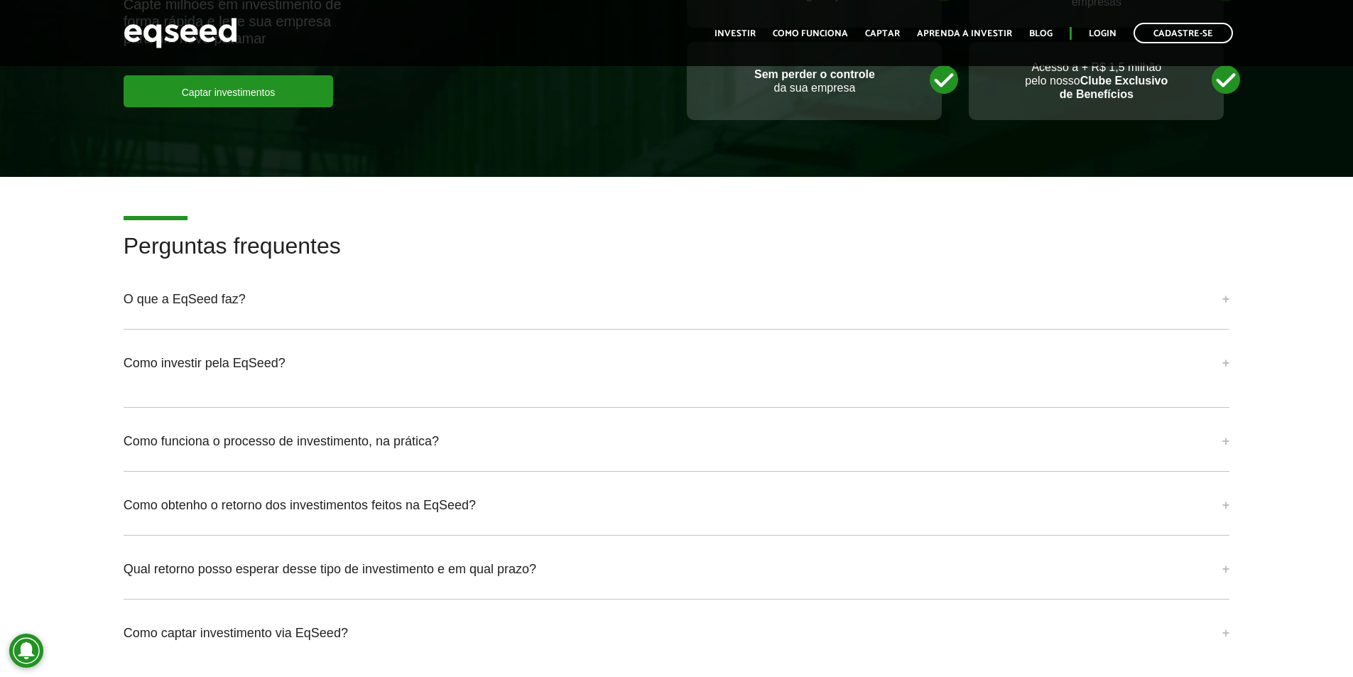
click at [237, 402] on div "Perguntas frequentes O que a EqSeed faz? A EqSeed é uma plataforma de investime…" at bounding box center [677, 455] width 1128 height 443
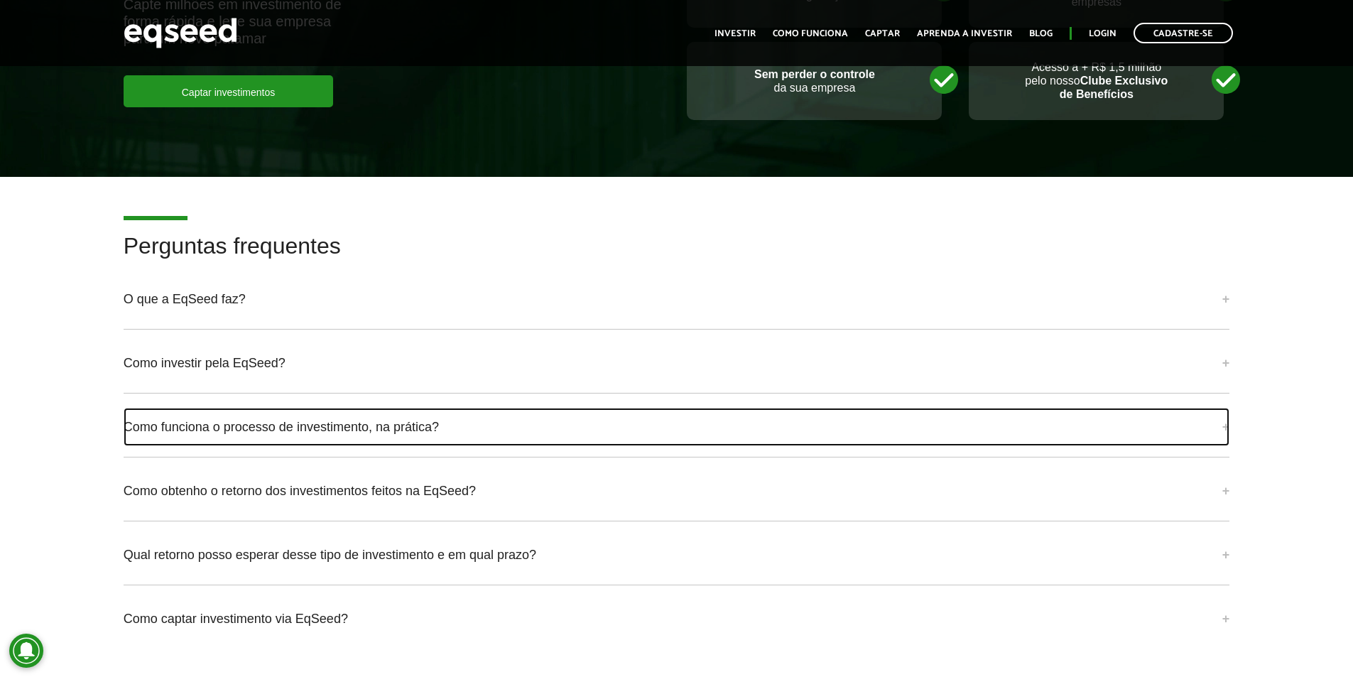
click at [237, 411] on link "Como funciona o processo de investimento, na prática?" at bounding box center [677, 427] width 1107 height 38
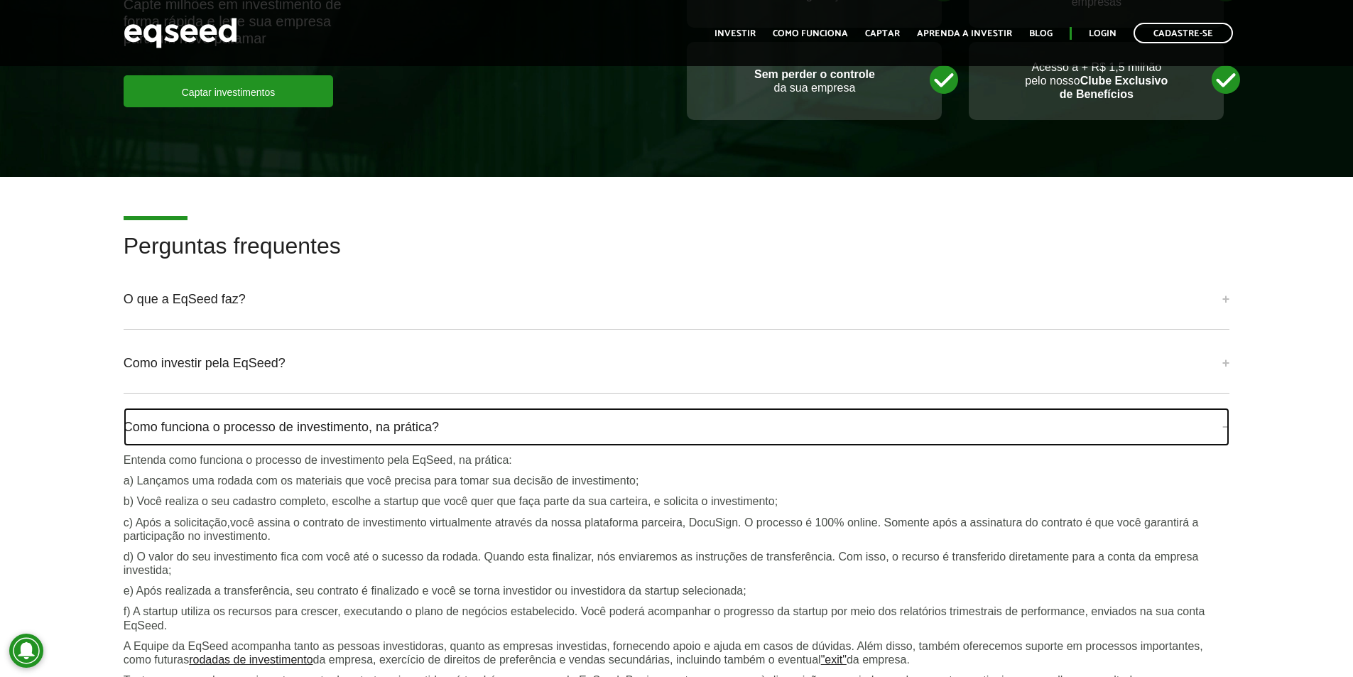
click at [239, 411] on link "Como funciona o processo de investimento, na prática?" at bounding box center [677, 427] width 1107 height 38
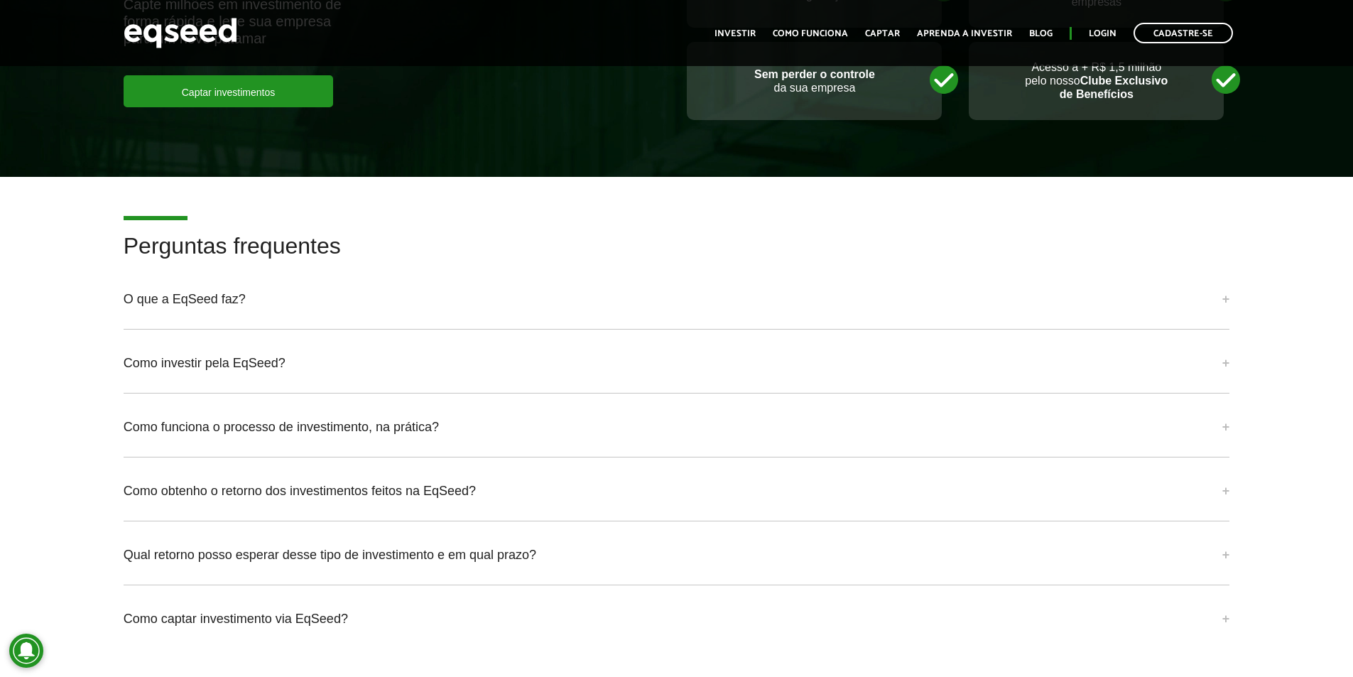
click at [272, 502] on div "Como obtenho o retorno dos investimentos feitos na EqSeed? Ao investir em uma e…" at bounding box center [677, 497] width 1107 height 50
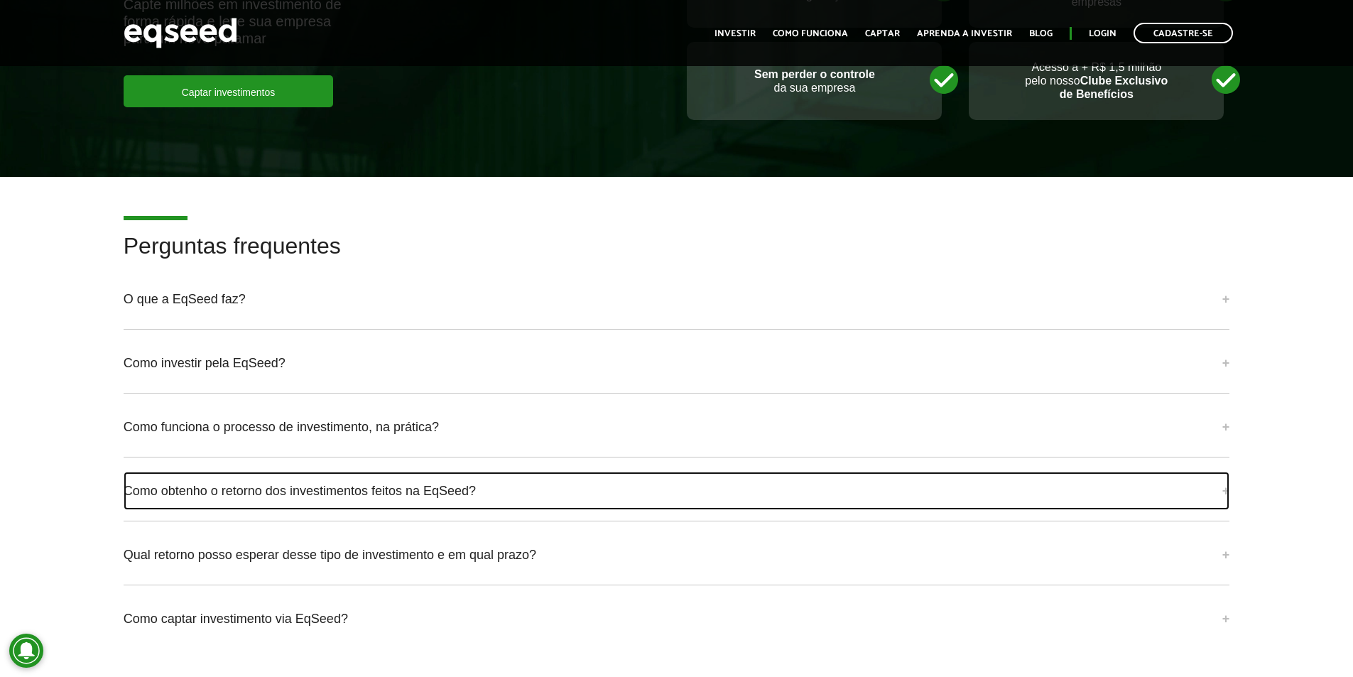
click at [279, 481] on link "Como obtenho o retorno dos investimentos feitos na EqSeed?" at bounding box center [677, 491] width 1107 height 38
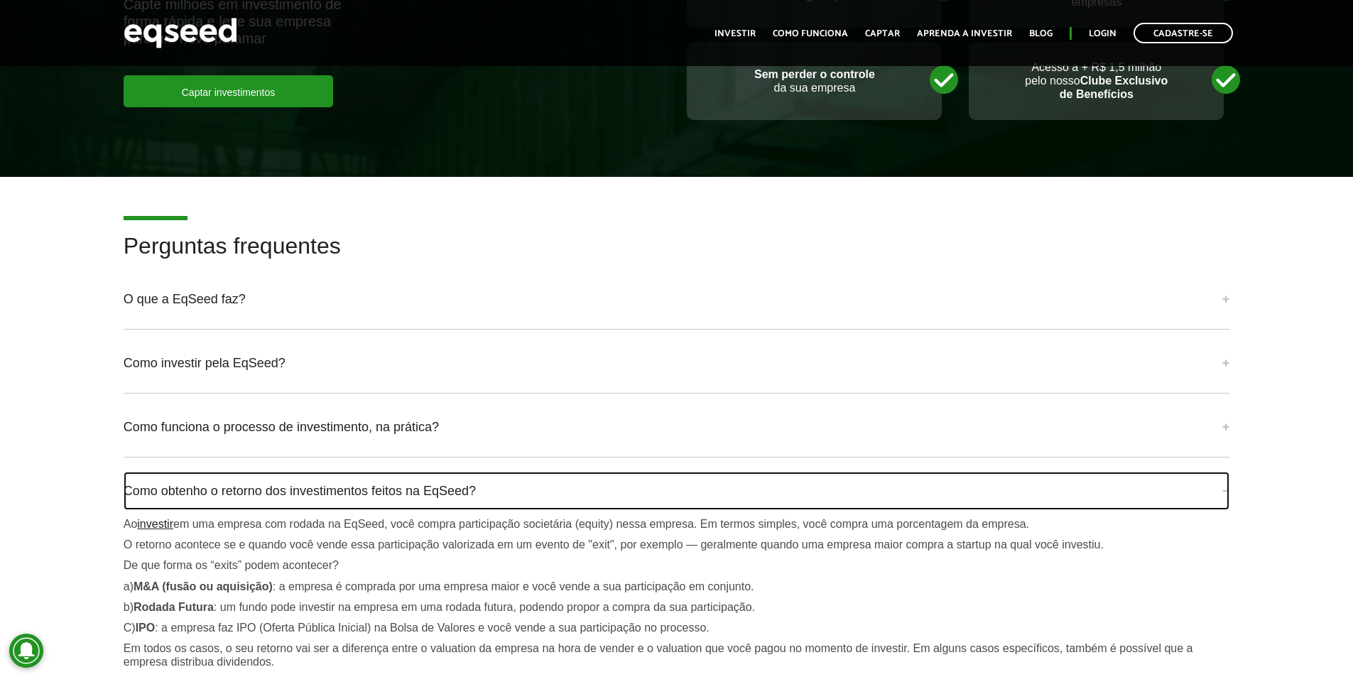
click at [279, 481] on link "Como obtenho o retorno dos investimentos feitos na EqSeed?" at bounding box center [677, 491] width 1107 height 38
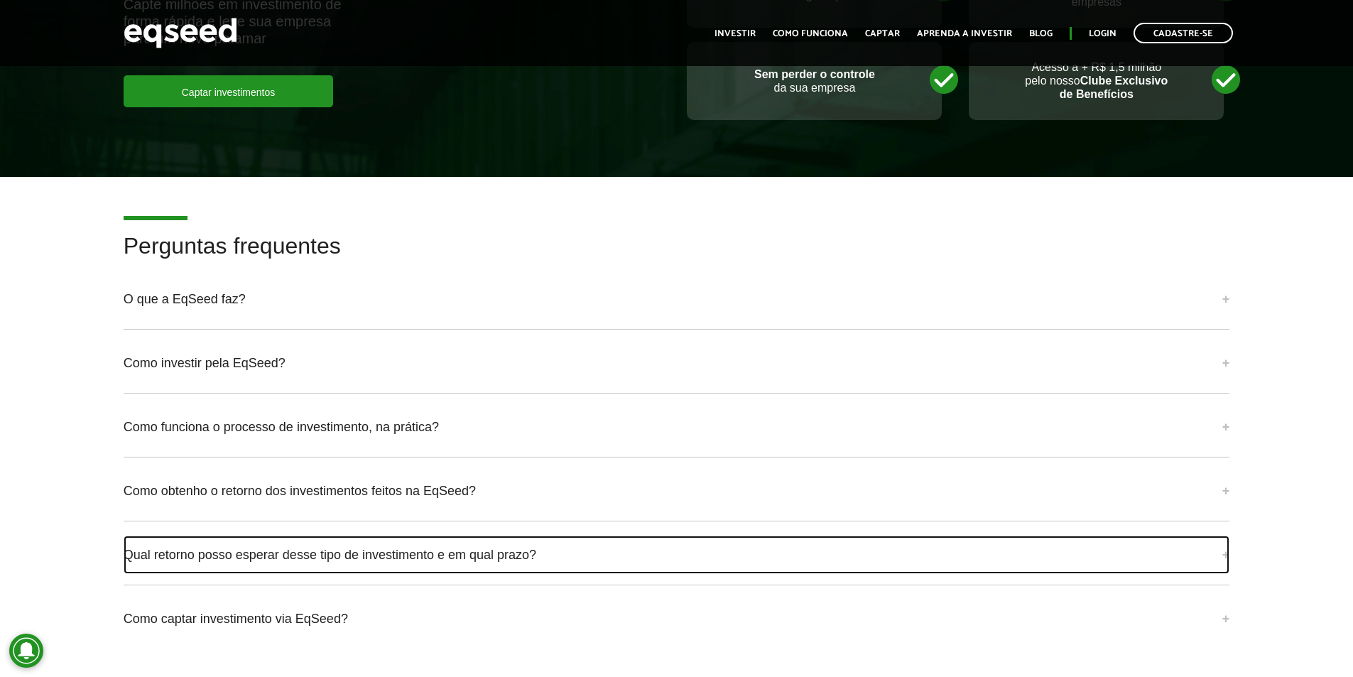
click at [259, 536] on link "Qual retorno posso esperar desse tipo de investimento e em qual prazo?" at bounding box center [677, 554] width 1107 height 38
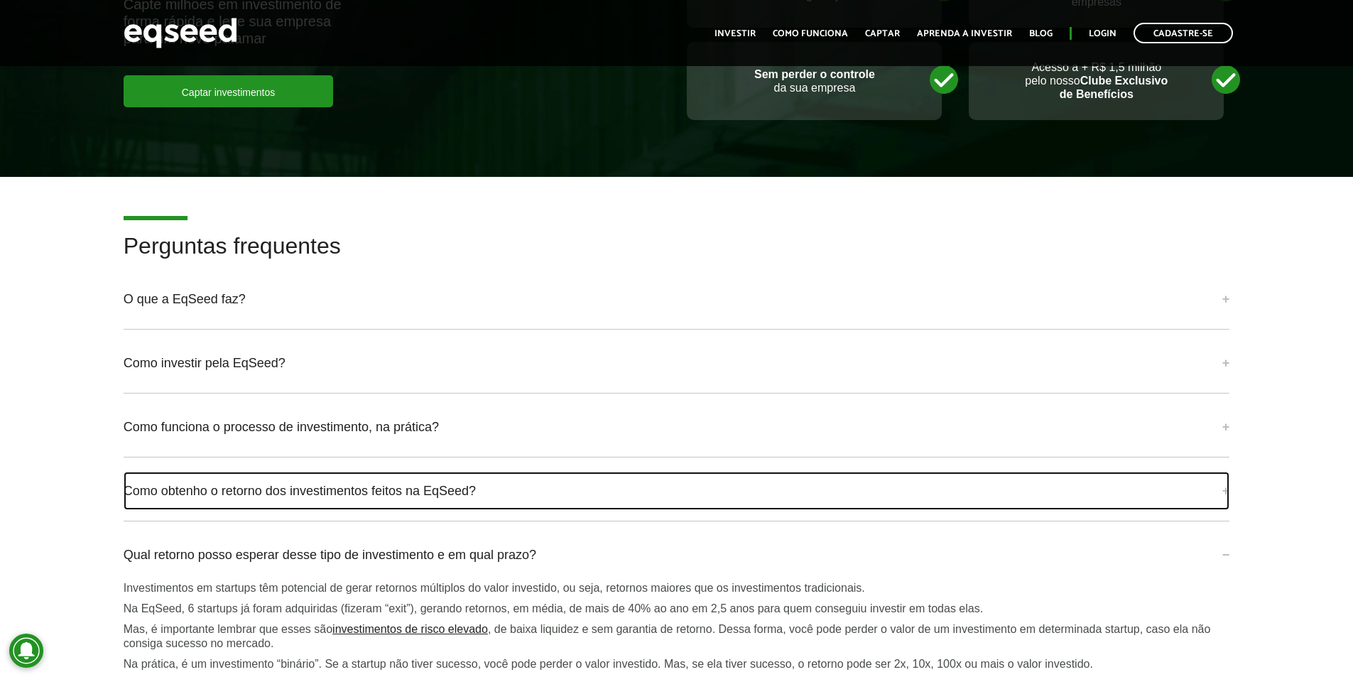
click at [263, 473] on link "Como obtenho o retorno dos investimentos feitos na EqSeed?" at bounding box center [677, 491] width 1107 height 38
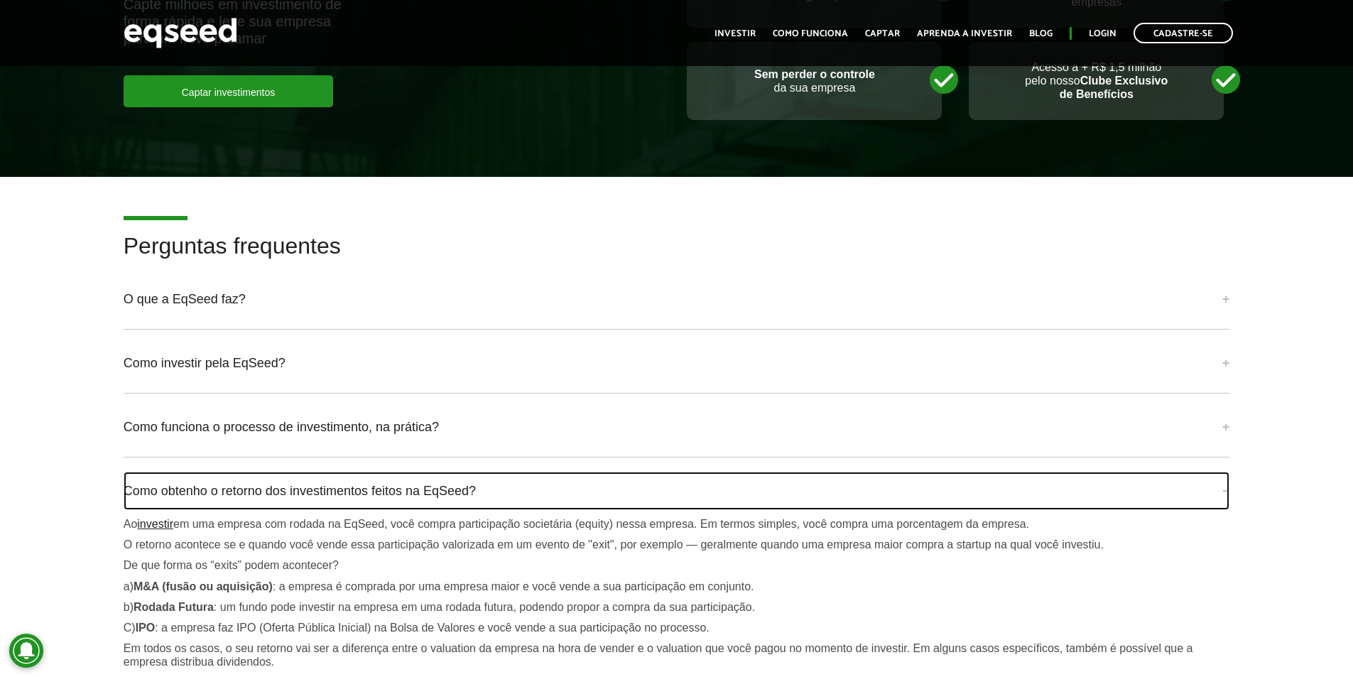
click at [262, 480] on link "Como obtenho o retorno dos investimentos feitos na EqSeed?" at bounding box center [677, 491] width 1107 height 38
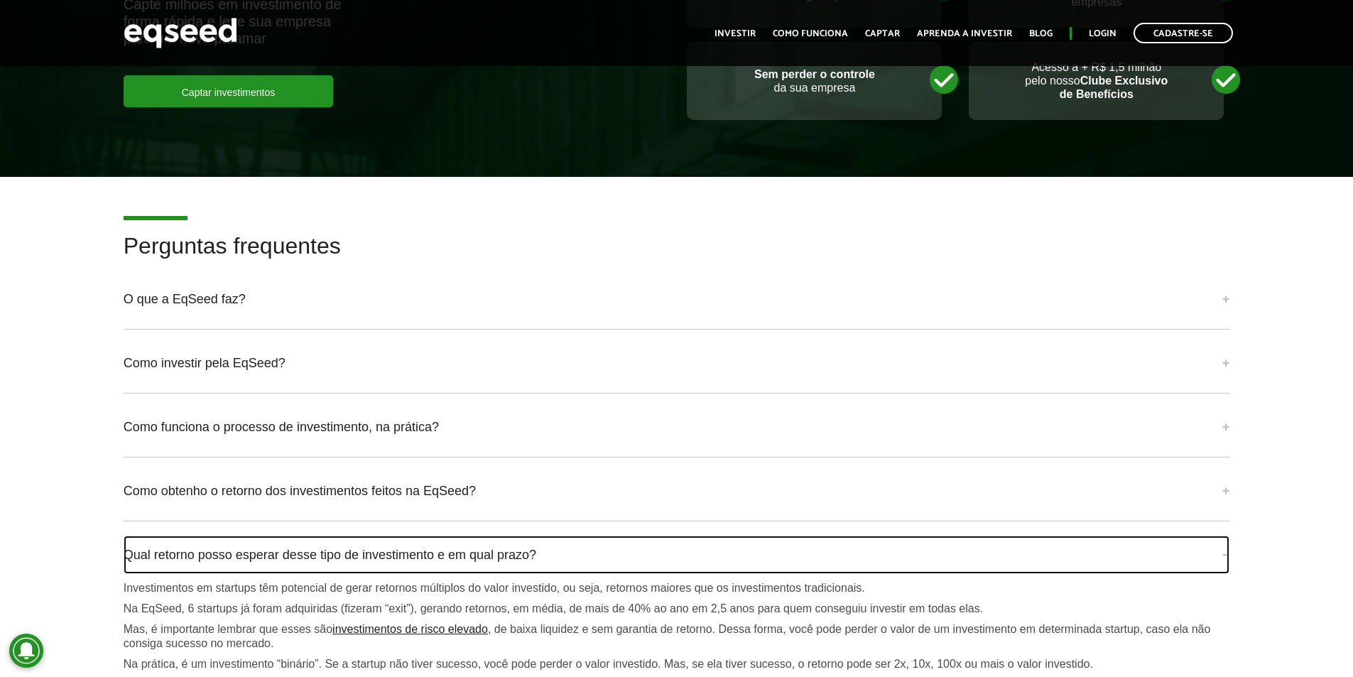
click at [268, 535] on link "Qual retorno posso esperar desse tipo de investimento e em qual prazo?" at bounding box center [677, 554] width 1107 height 38
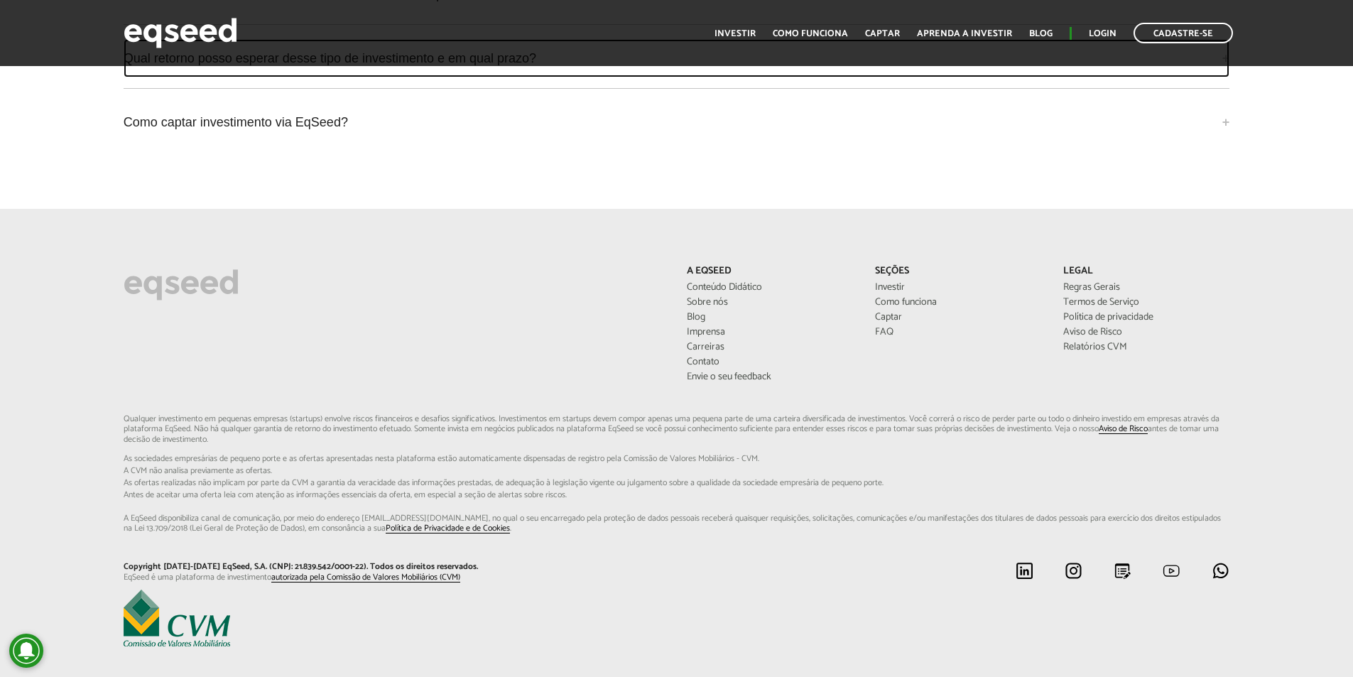
scroll to position [3776, 0]
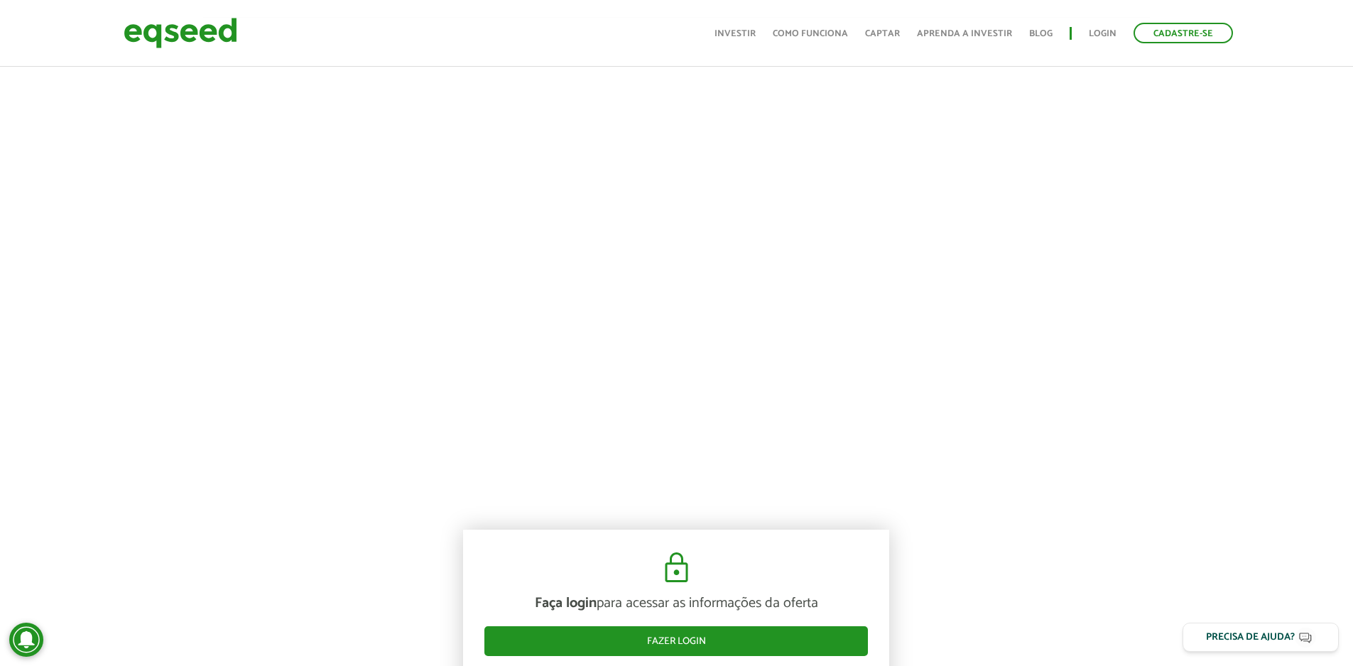
scroll to position [426, 0]
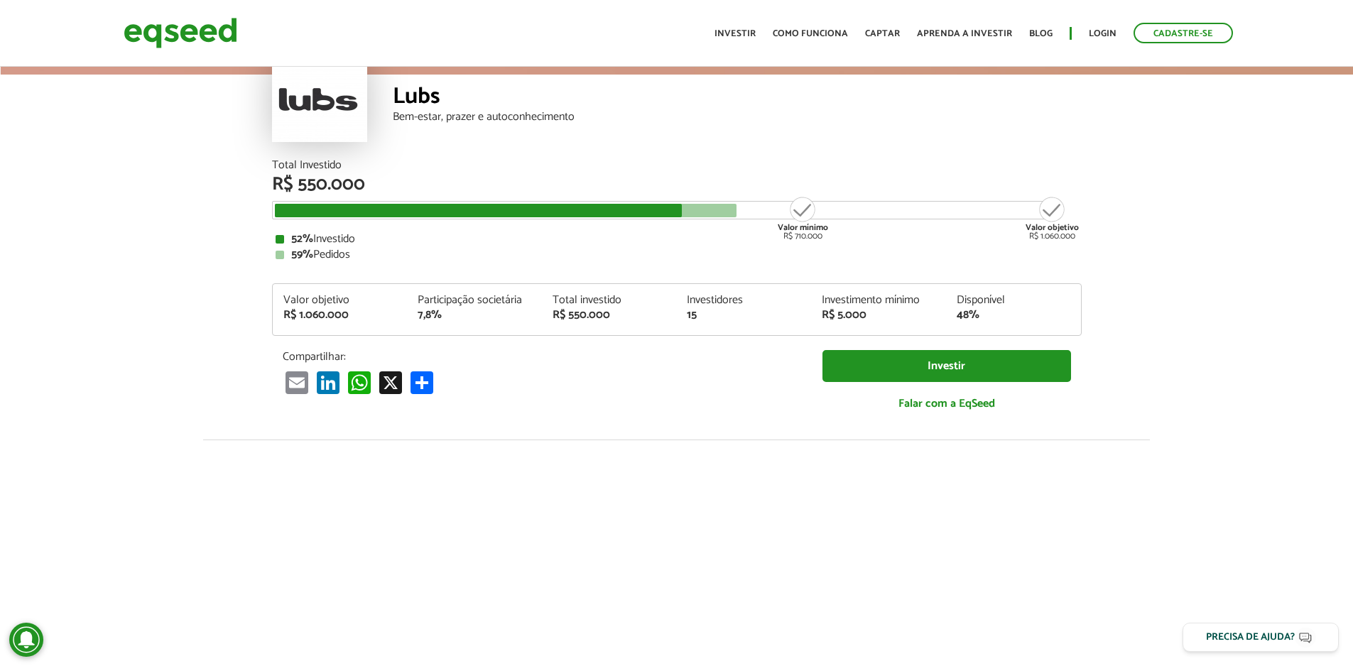
scroll to position [0, 0]
